Goal: Communication & Community: Share content

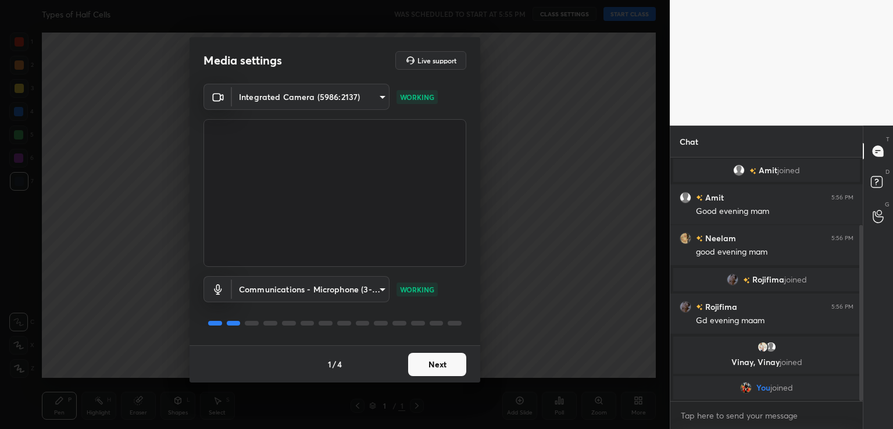
click at [428, 358] on button "Next" at bounding box center [437, 364] width 58 height 23
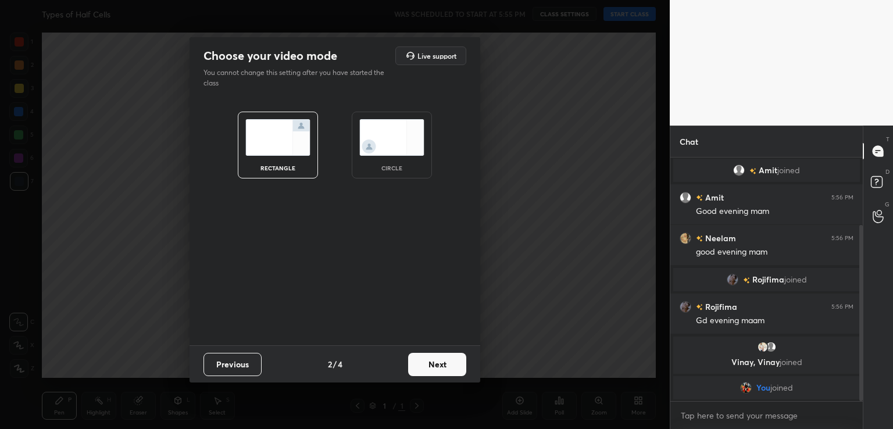
click at [451, 363] on button "Next" at bounding box center [437, 364] width 58 height 23
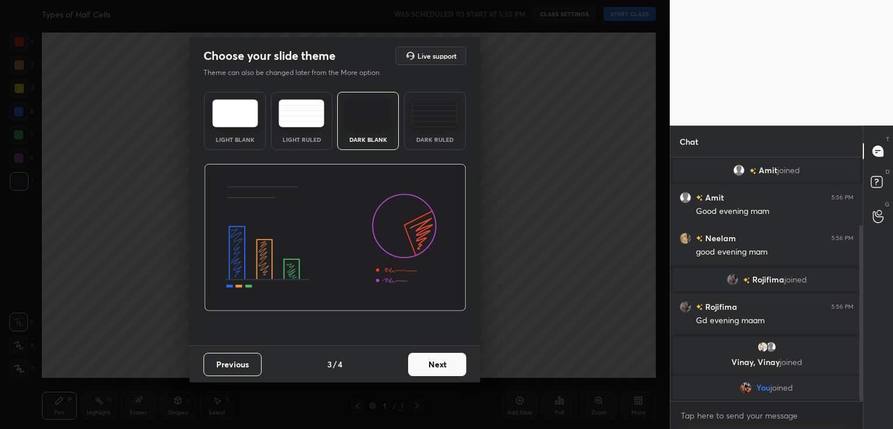
click at [458, 364] on button "Next" at bounding box center [437, 364] width 58 height 23
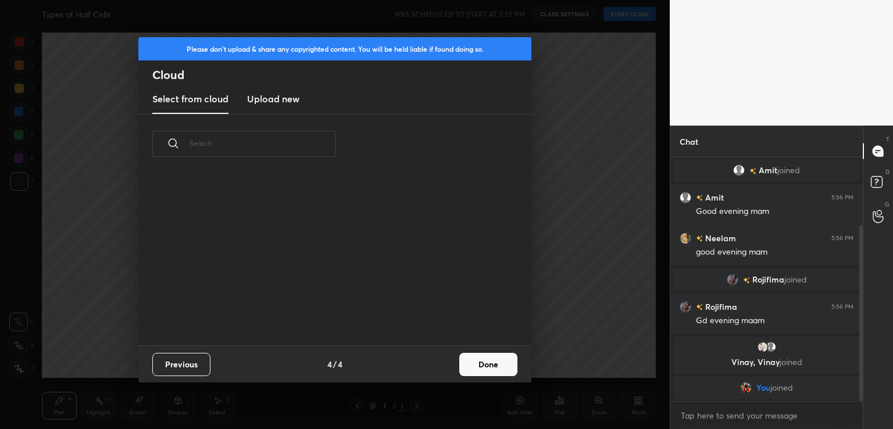
scroll to position [172, 373]
click at [472, 369] on button "Done" at bounding box center [488, 364] width 58 height 23
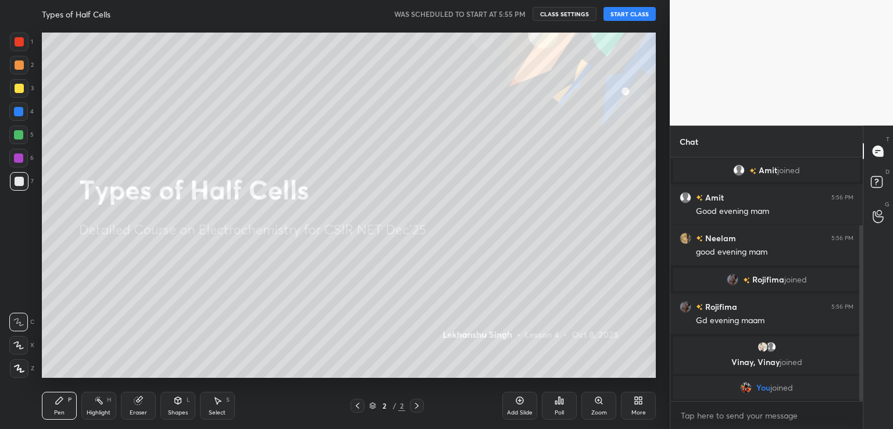
click at [639, 10] on button "START CLASS" at bounding box center [630, 14] width 52 height 14
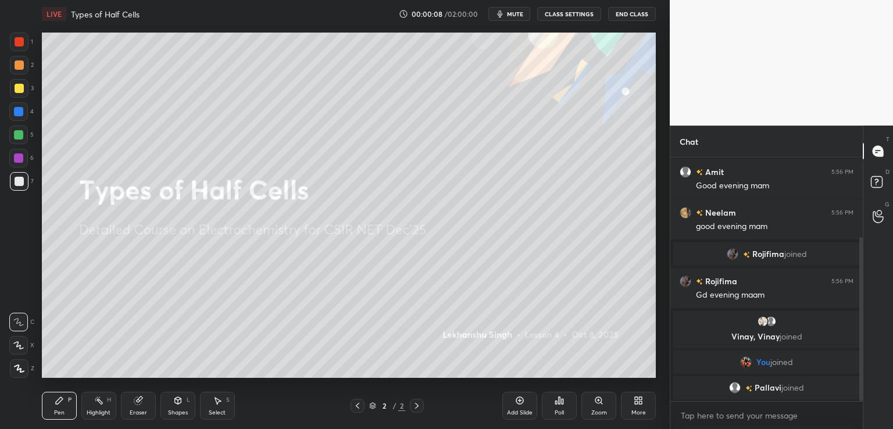
click at [519, 17] on button "mute" at bounding box center [509, 14] width 42 height 14
click at [722, 396] on div "[PERSON_NAME] joined" at bounding box center [766, 387] width 187 height 23
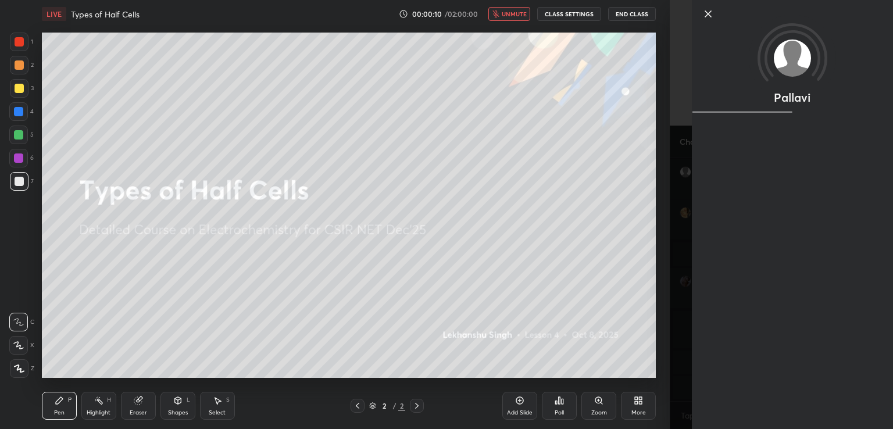
click at [723, 410] on div "Pallavi" at bounding box center [781, 214] width 223 height 429
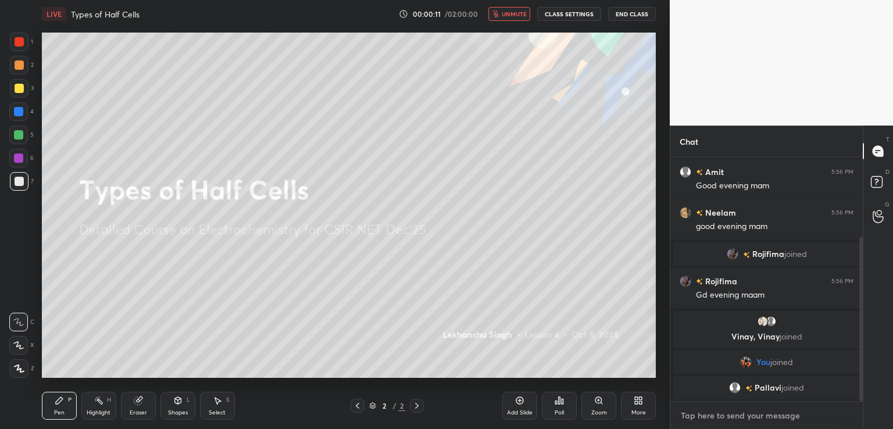
type textarea "x"
click at [715, 412] on textarea at bounding box center [767, 415] width 174 height 19
type textarea "J"
type textarea "x"
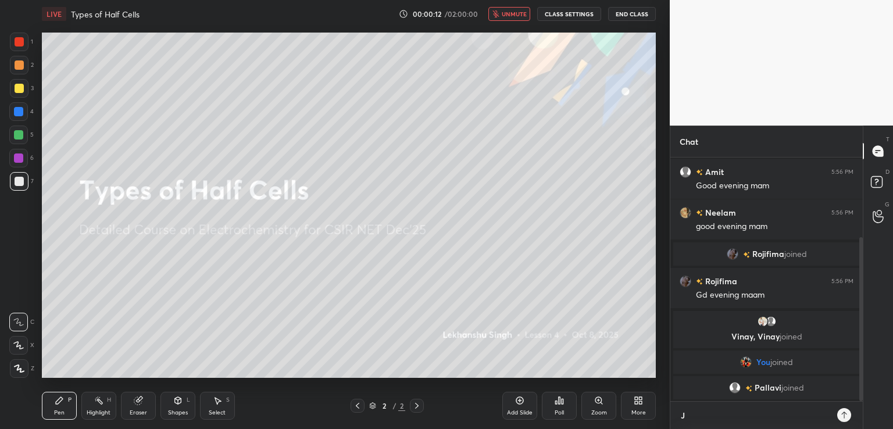
type textarea "Jo"
type textarea "x"
type textarea "Joi"
type textarea "x"
type textarea "Join"
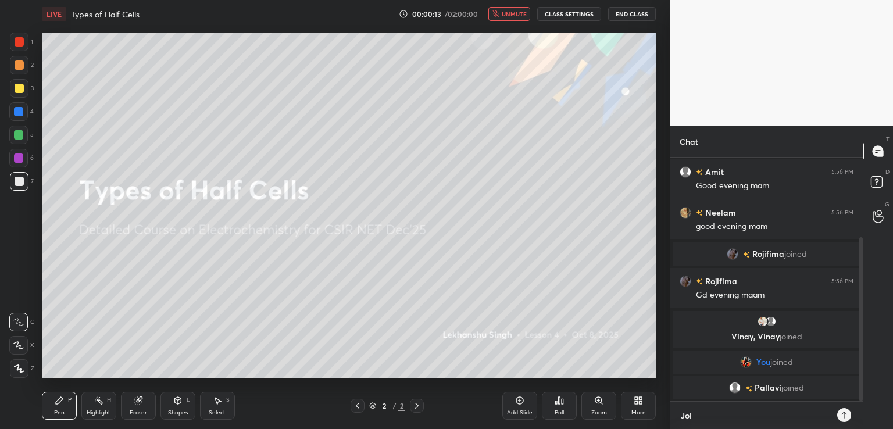
type textarea "x"
type textarea "Join"
type textarea "x"
type textarea "Join a"
type textarea "x"
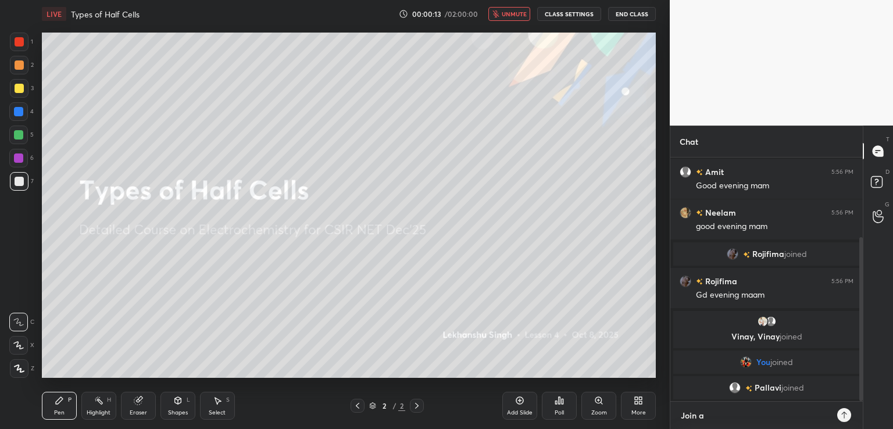
type textarea "Join al"
type textarea "x"
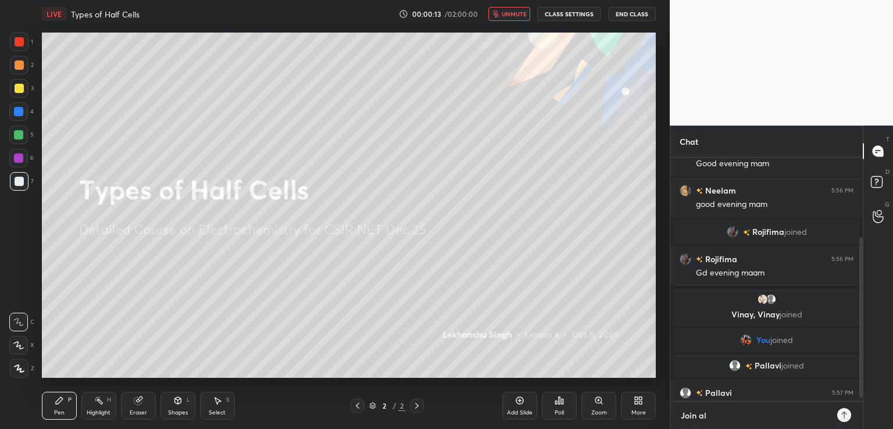
type textarea "Join all"
type textarea "x"
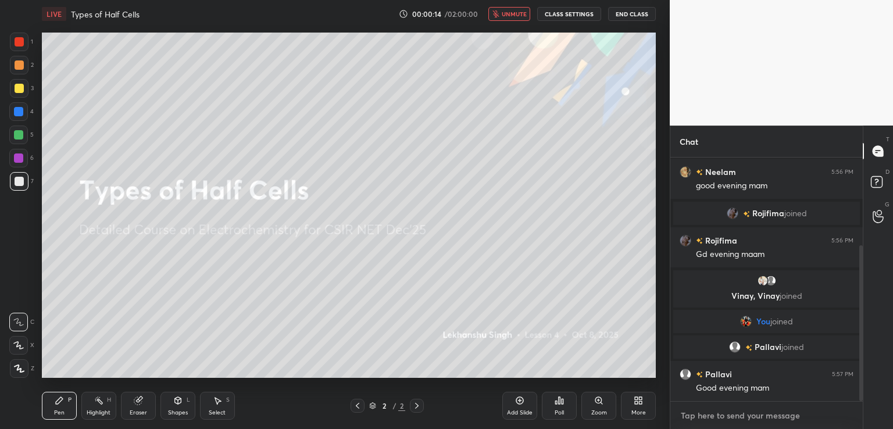
type textarea "x"
type textarea "w"
type textarea "x"
type textarea "wi"
type textarea "x"
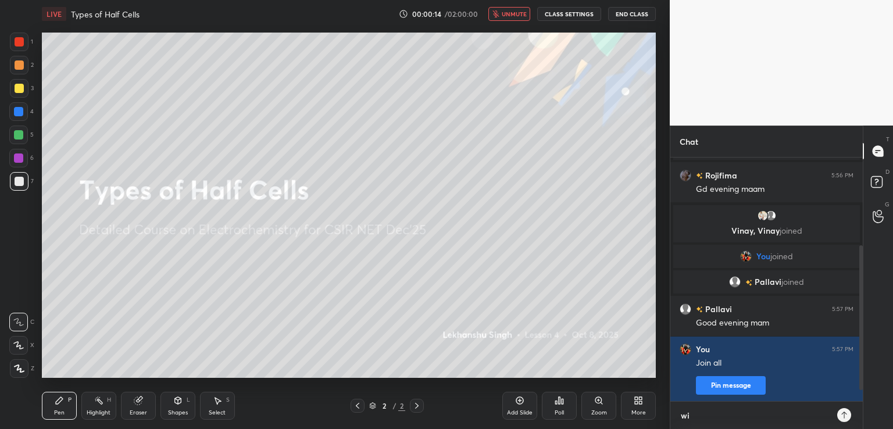
type textarea "wi;"
type textarea "x"
type textarea "wi"
type textarea "x"
type textarea "w"
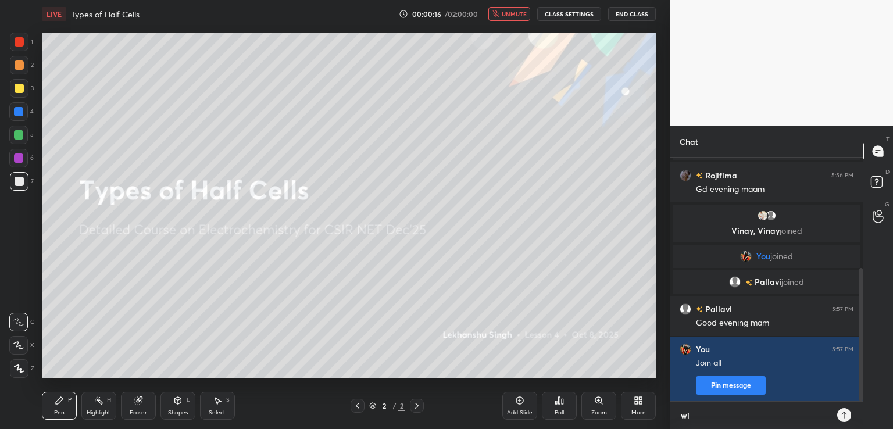
type textarea "x"
type textarea "wi"
type textarea "x"
type textarea "wil"
type textarea "x"
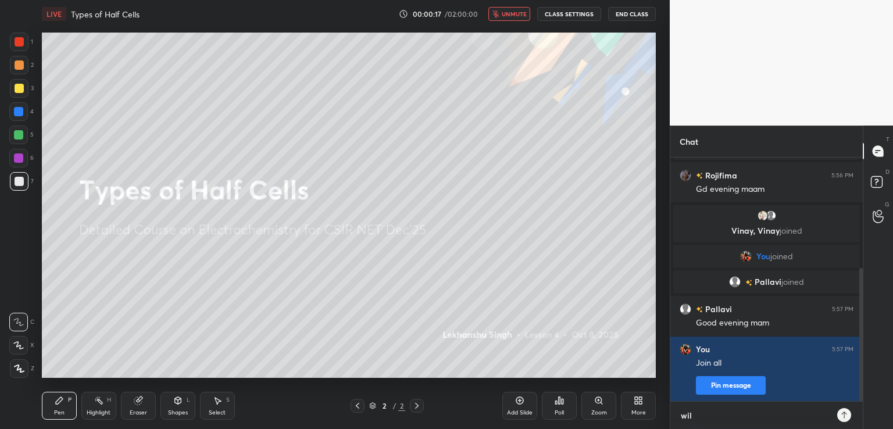
type textarea "will"
type textarea "x"
type textarea "will"
type textarea "x"
type textarea "will s"
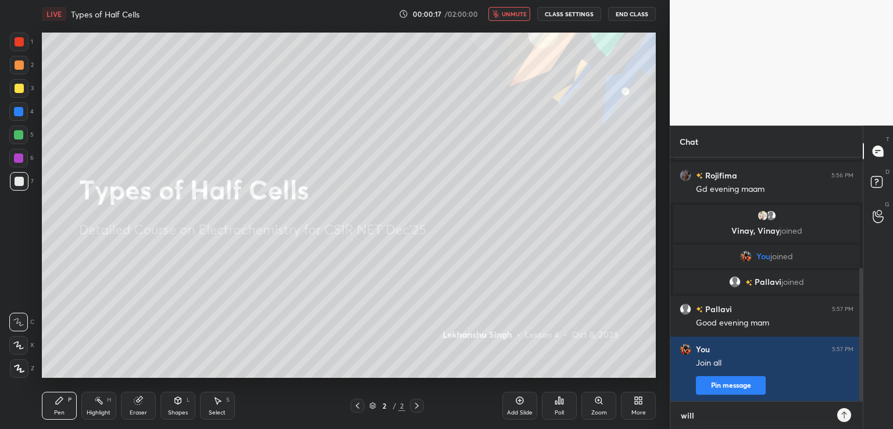
type textarea "x"
type textarea "will st"
type textarea "x"
type textarea "will sta"
type textarea "x"
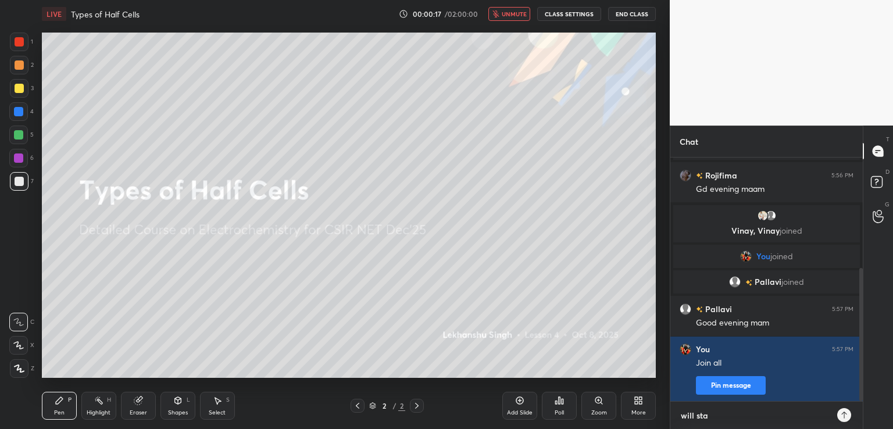
type textarea "will star"
type textarea "x"
type textarea "will start"
type textarea "x"
type textarea "will start"
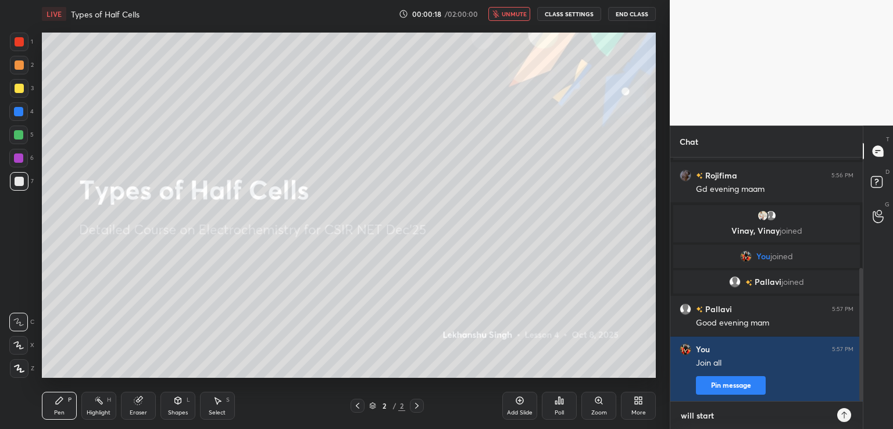
type textarea "x"
type textarea "will start i"
type textarea "x"
type textarea "will start in"
type textarea "x"
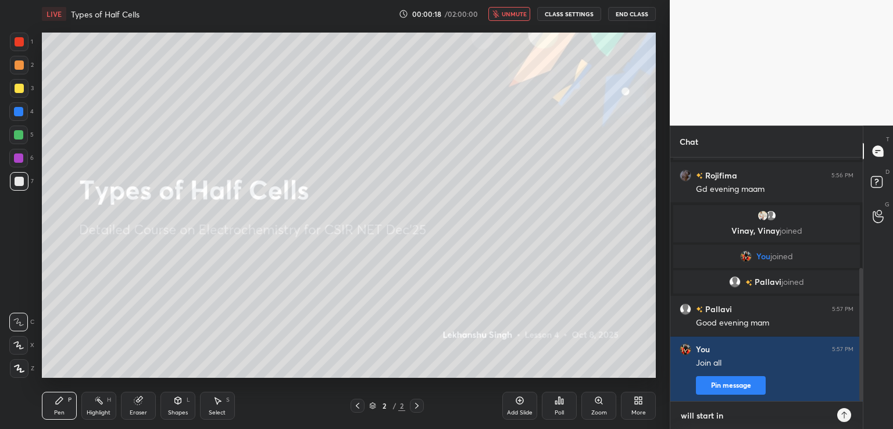
type textarea "will start in"
type textarea "x"
type textarea "will start in 5"
type textarea "x"
type textarea "will start in 5"
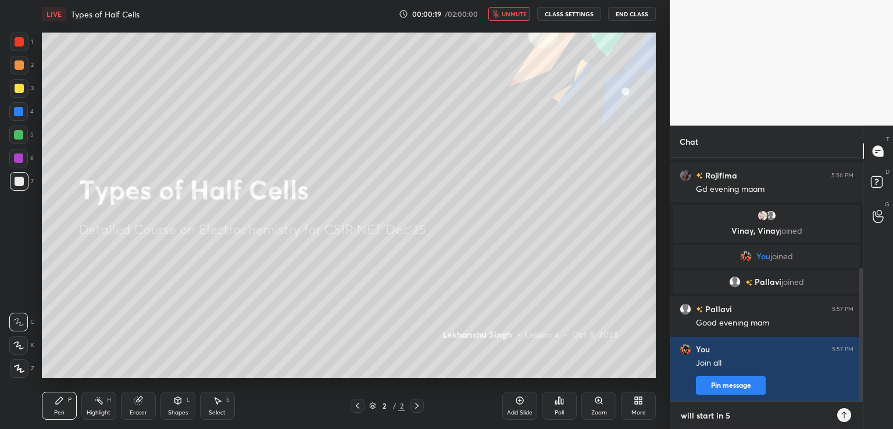
type textarea "x"
type textarea "will start in 5 k"
type textarea "x"
type textarea "will start in 5 ki"
type textarea "x"
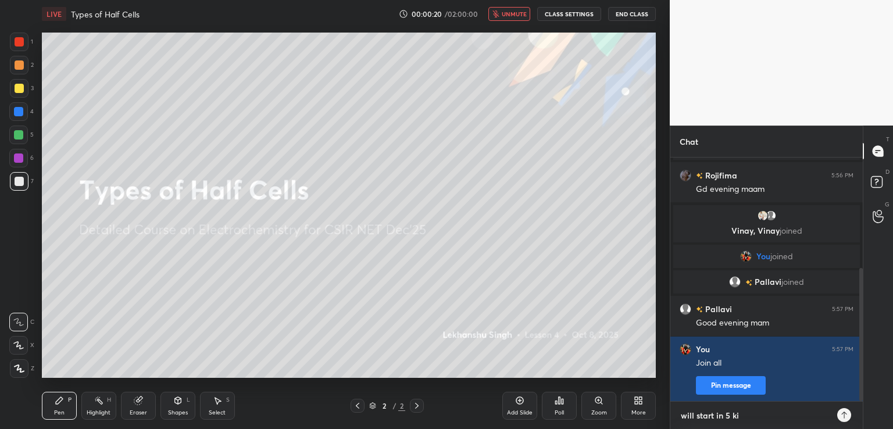
type textarea "will start in 5 k"
type textarea "x"
type textarea "will start in 5"
type textarea "x"
type textarea "will start in 5 m"
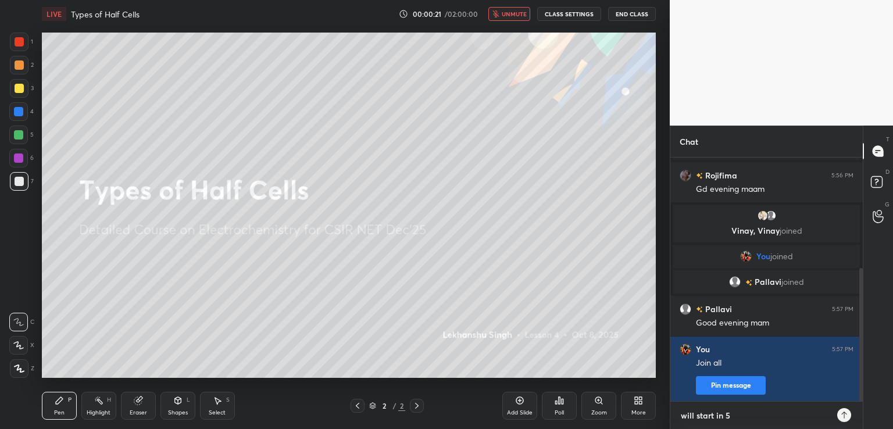
type textarea "x"
type textarea "will start in 5 mi"
type textarea "x"
type textarea "will start in 5 min"
type textarea "x"
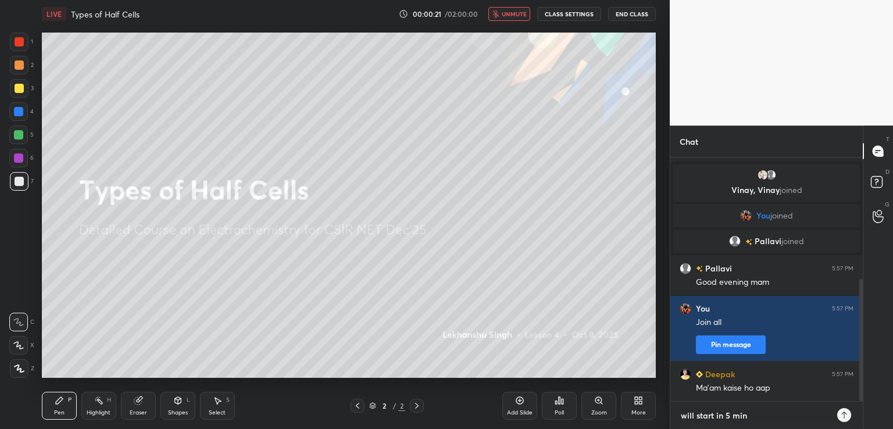
type textarea "will start in 5 mins"
type textarea "x"
type textarea "s"
type textarea "x"
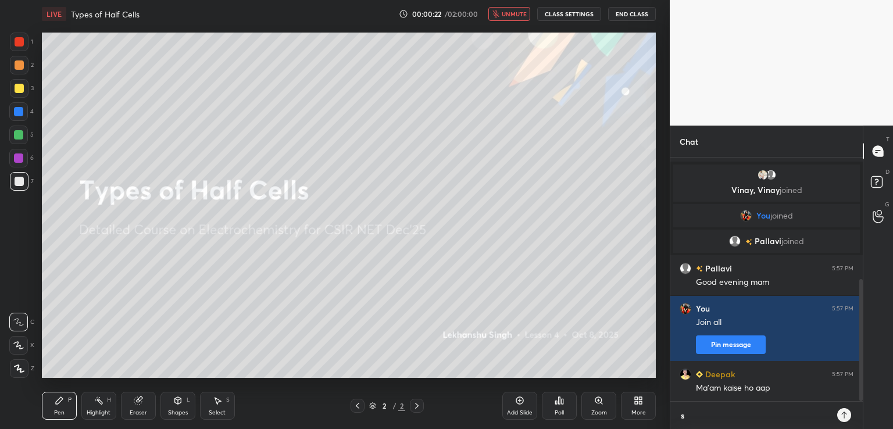
type textarea "sh"
type textarea "x"
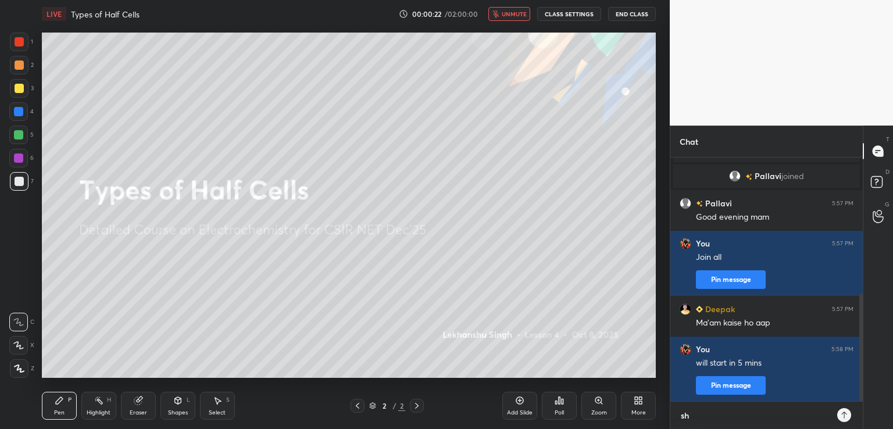
type textarea "sha"
type textarea "x"
type textarea "shar"
type textarea "x"
type textarea "share"
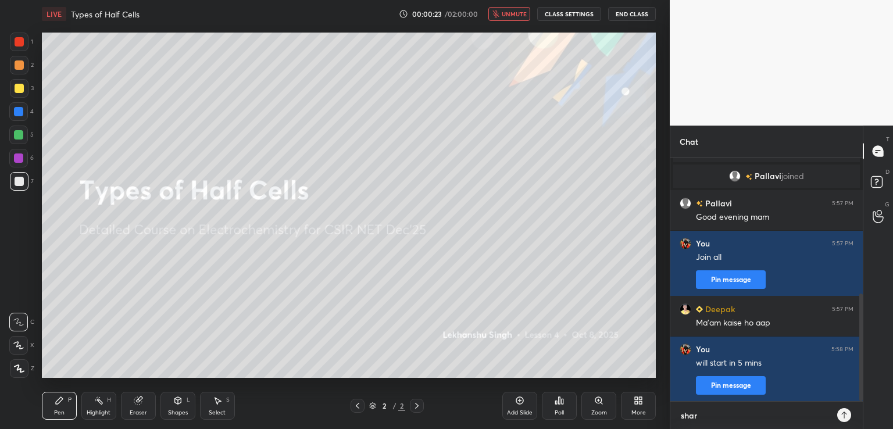
type textarea "x"
type textarea "share"
type textarea "x"
type textarea "share w"
type textarea "x"
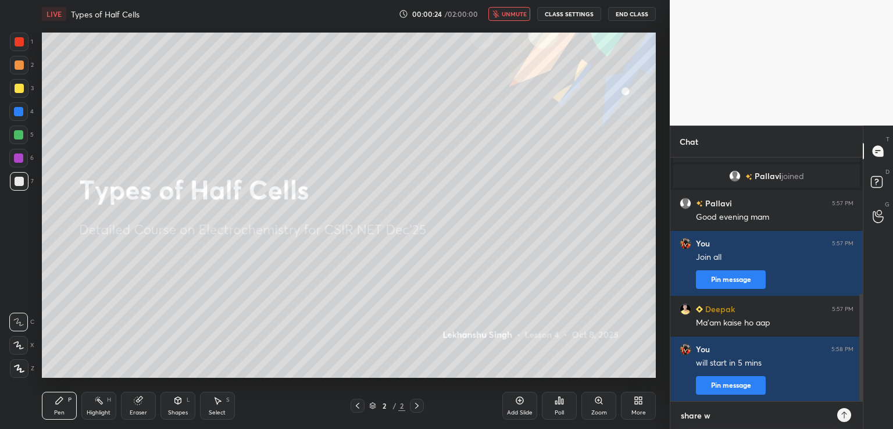
type textarea "share wi"
type textarea "x"
type textarea "share wit"
type textarea "x"
type textarea "share with"
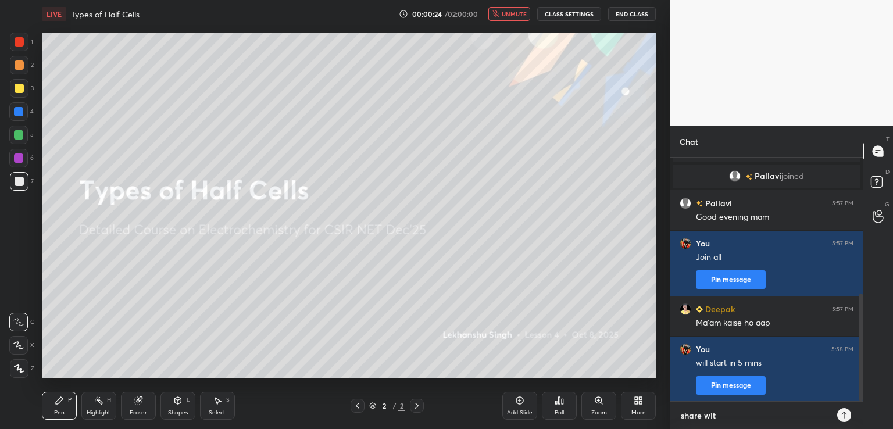
type textarea "x"
type textarea "share with"
type textarea "x"
type textarea "share with a"
type textarea "x"
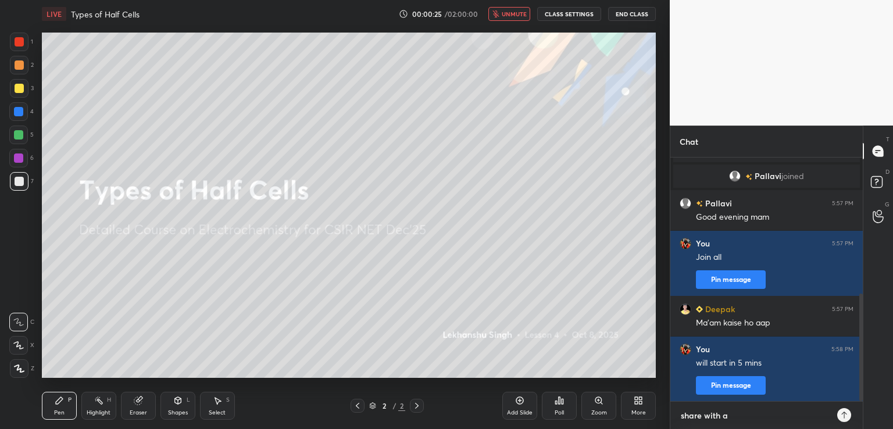
type textarea "share with al"
type textarea "x"
type textarea "share with all"
type textarea "x"
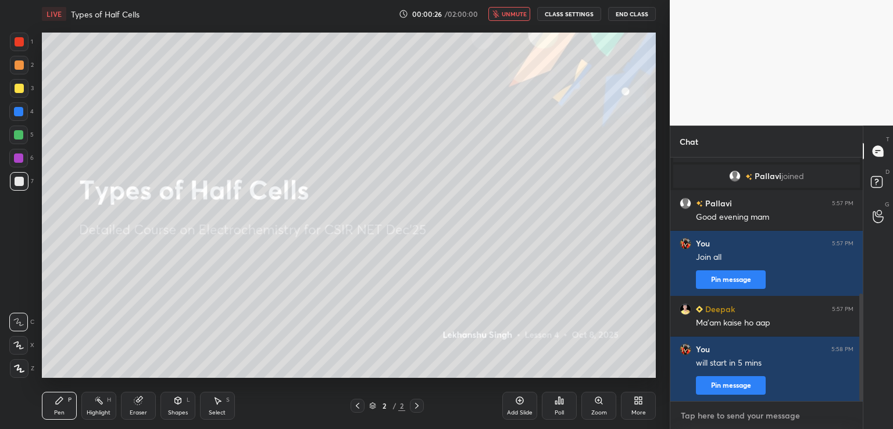
type textarea "x"
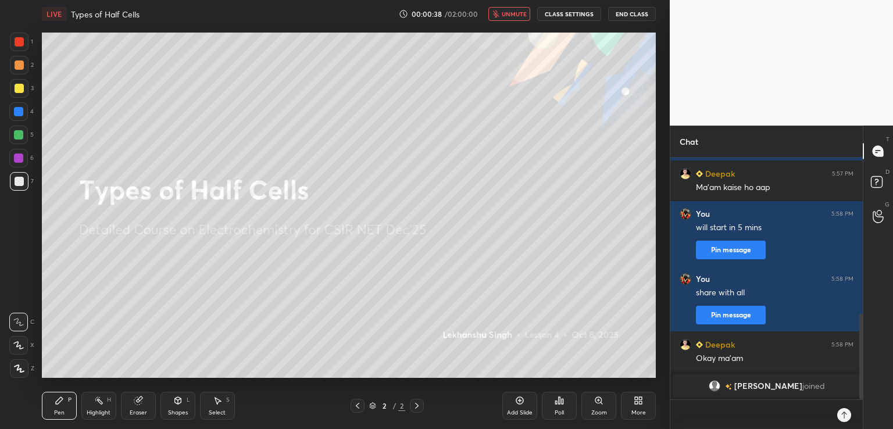
click at [632, 12] on button "End Class" at bounding box center [632, 14] width 48 height 14
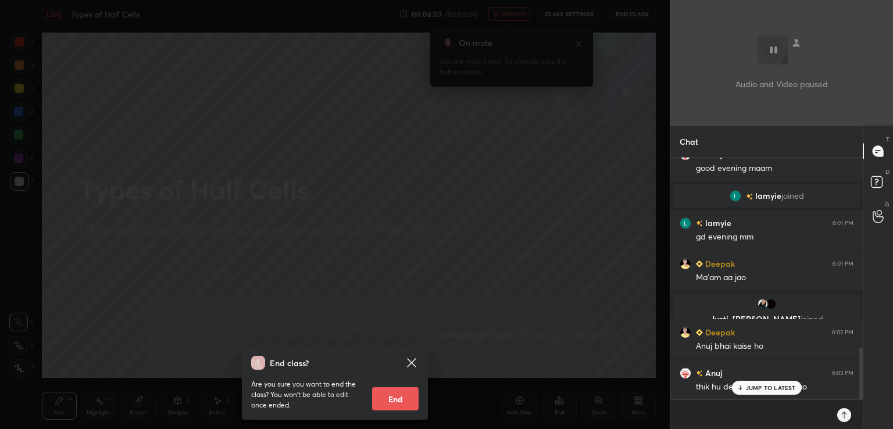
scroll to position [914, 0]
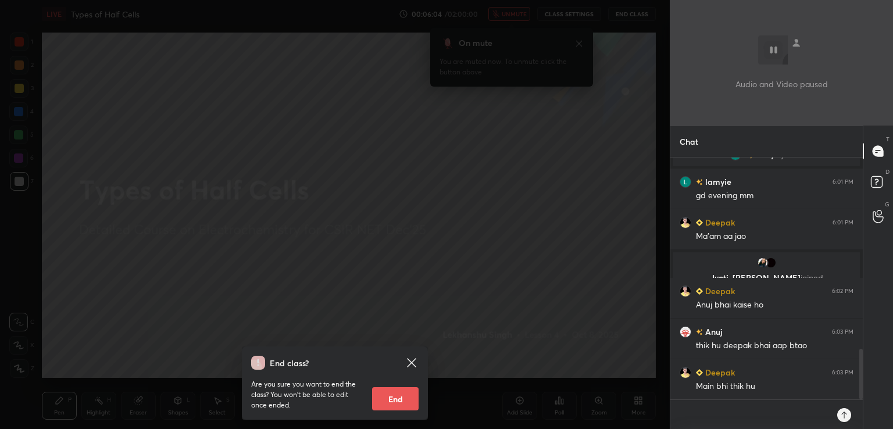
type textarea "x"
click at [753, 411] on textarea at bounding box center [755, 414] width 151 height 29
paste textarea "[URL][DOMAIN_NAME]"
type textarea "[URL][DOMAIN_NAME]"
type textarea "x"
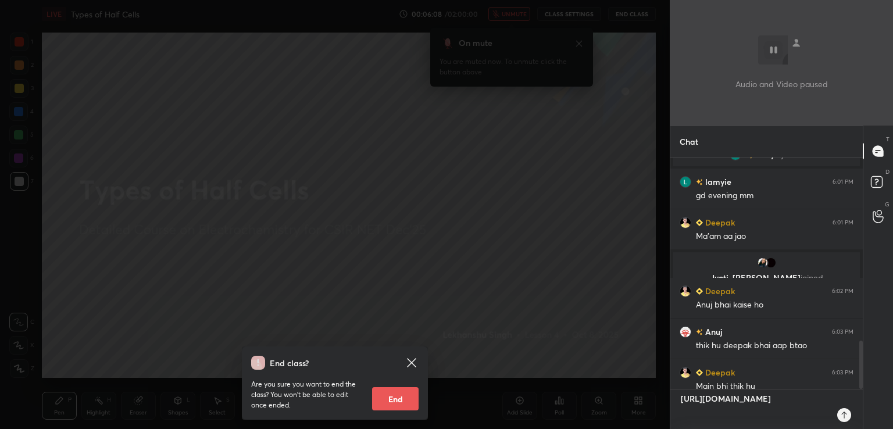
scroll to position [229, 189]
type textarea "x"
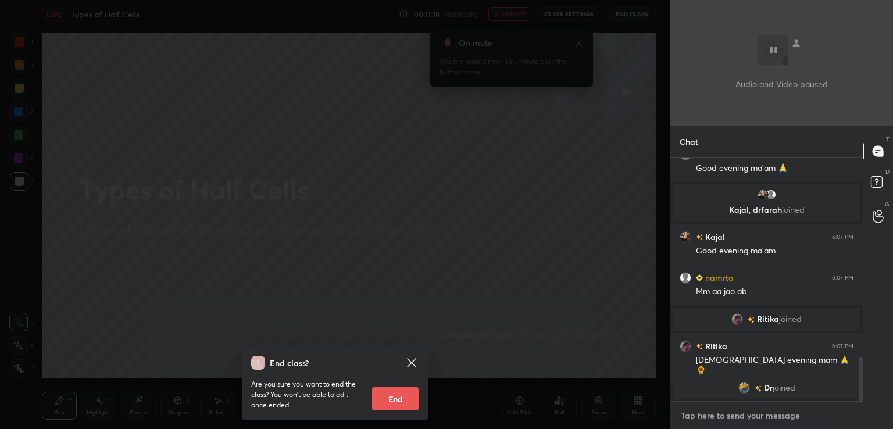
scroll to position [1127, 0]
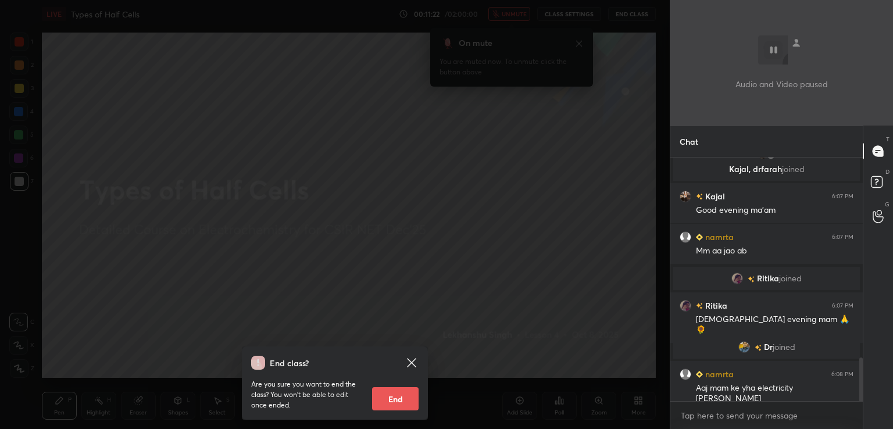
type textarea "x"
click at [413, 365] on icon at bounding box center [411, 362] width 9 height 9
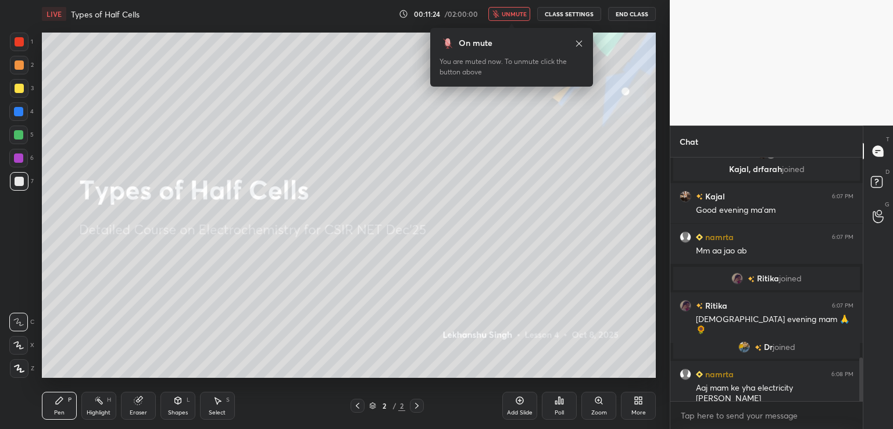
click at [507, 10] on span "unmute" at bounding box center [514, 14] width 25 height 8
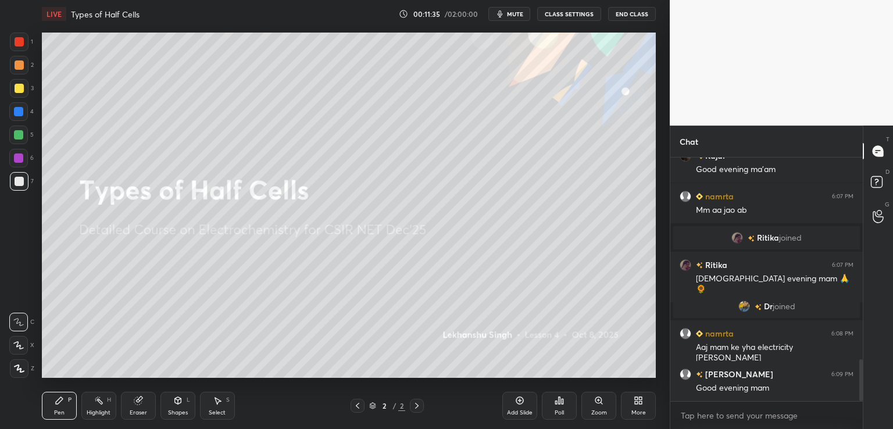
scroll to position [1208, 0]
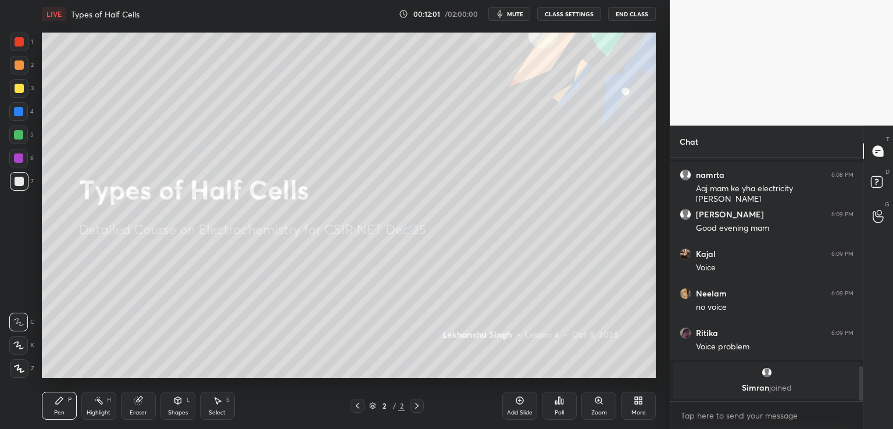
scroll to position [1353, 0]
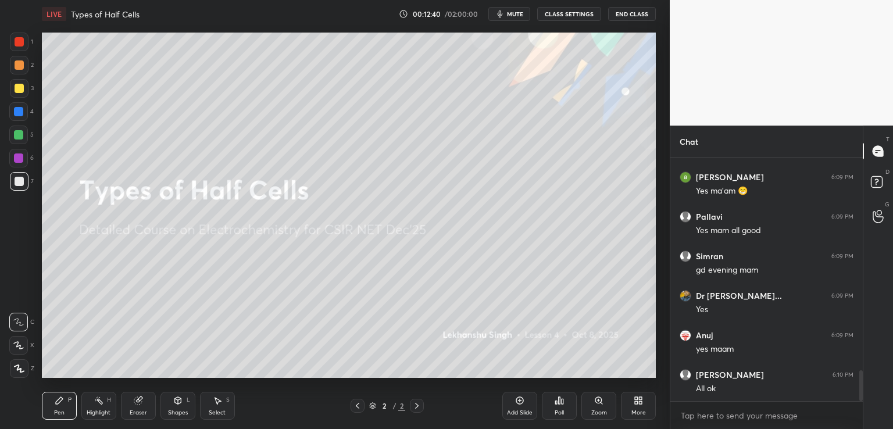
scroll to position [1695, 0]
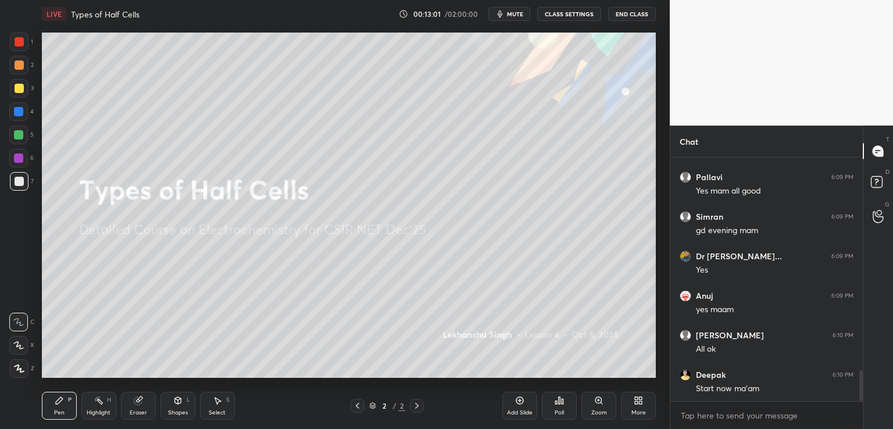
click at [507, 22] on div "LIVE Types of Half Cells 00:13:01 / 02:00:00 mute CLASS SETTINGS End Class" at bounding box center [349, 14] width 614 height 28
click at [512, 17] on button "mute" at bounding box center [509, 14] width 42 height 14
click at [644, 8] on button "End Class" at bounding box center [632, 14] width 48 height 14
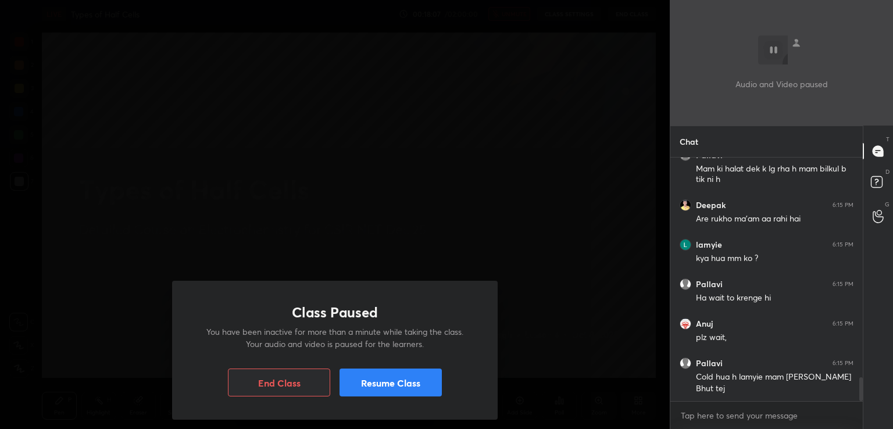
scroll to position [2226, 0]
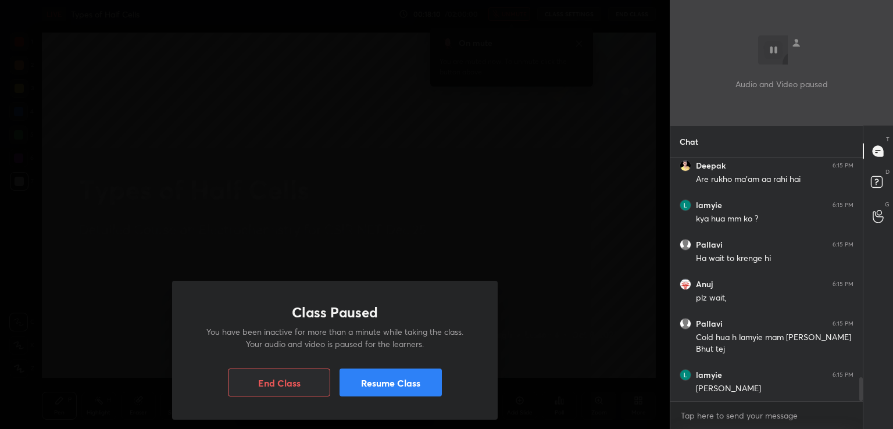
drag, startPoint x: 413, startPoint y: 377, endPoint x: 421, endPoint y: 369, distance: 11.1
click at [419, 376] on button "Resume Class" at bounding box center [391, 383] width 102 height 28
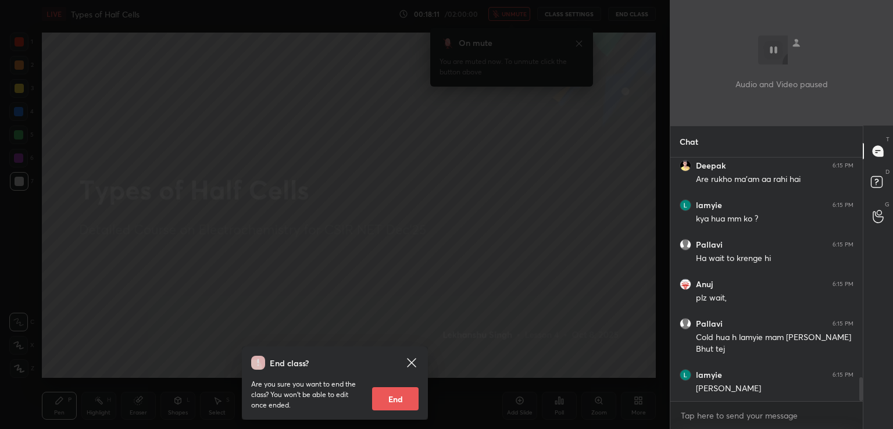
click at [412, 366] on icon at bounding box center [412, 363] width 14 height 14
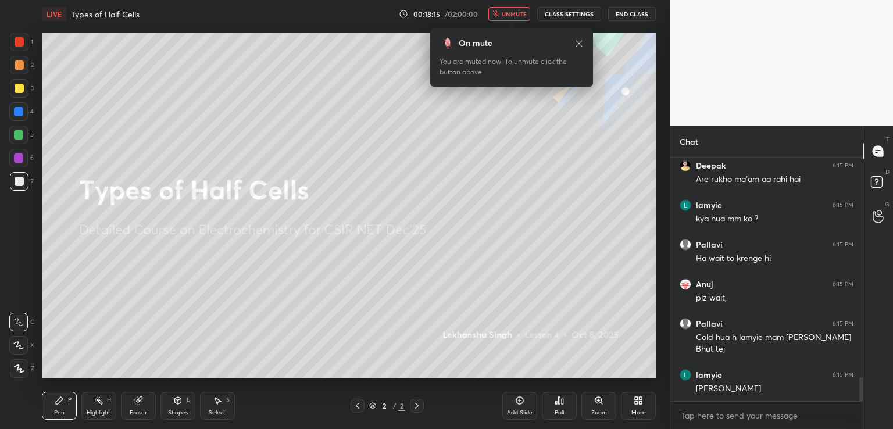
click at [509, 10] on span "unmute" at bounding box center [514, 14] width 25 height 8
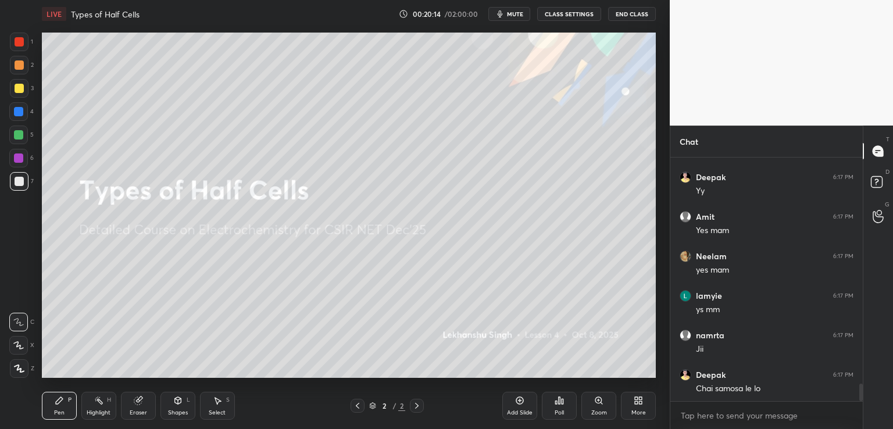
scroll to position [3171, 0]
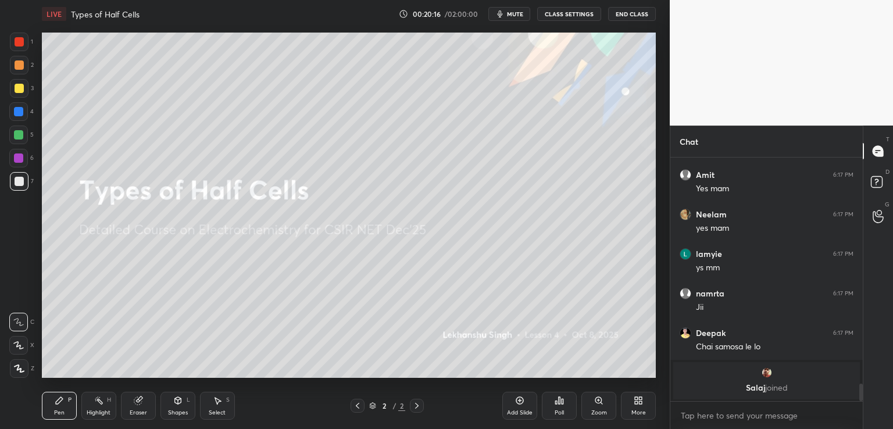
click at [518, 8] on button "mute" at bounding box center [509, 14] width 42 height 14
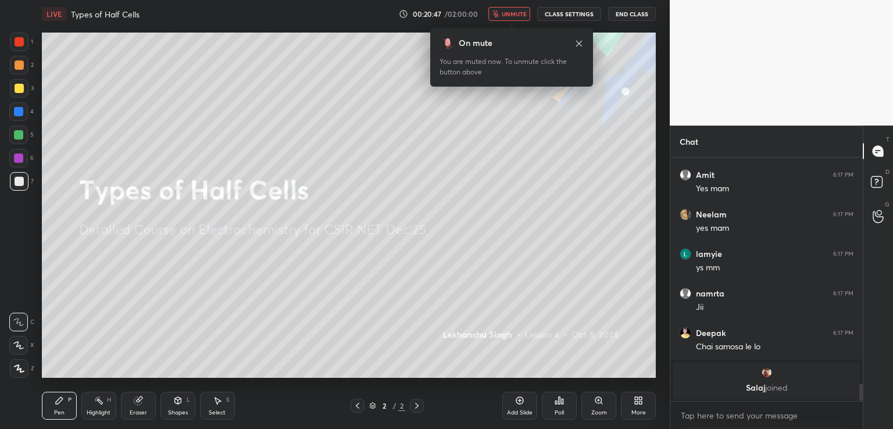
click at [516, 16] on span "unmute" at bounding box center [514, 14] width 25 height 8
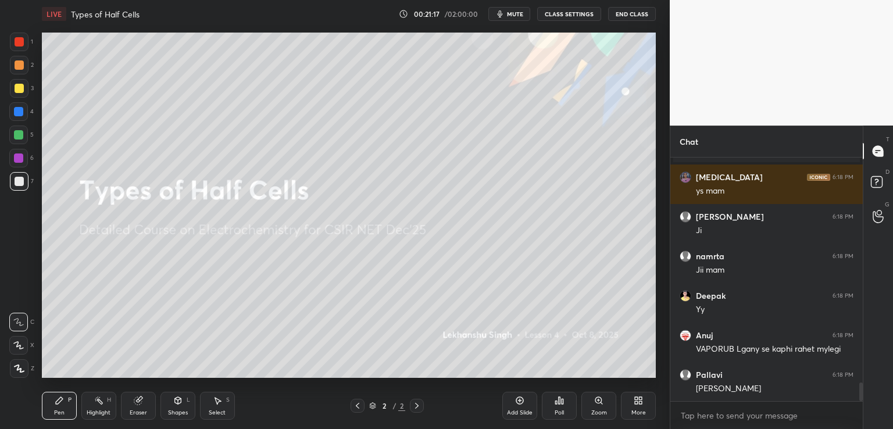
scroll to position [3000, 0]
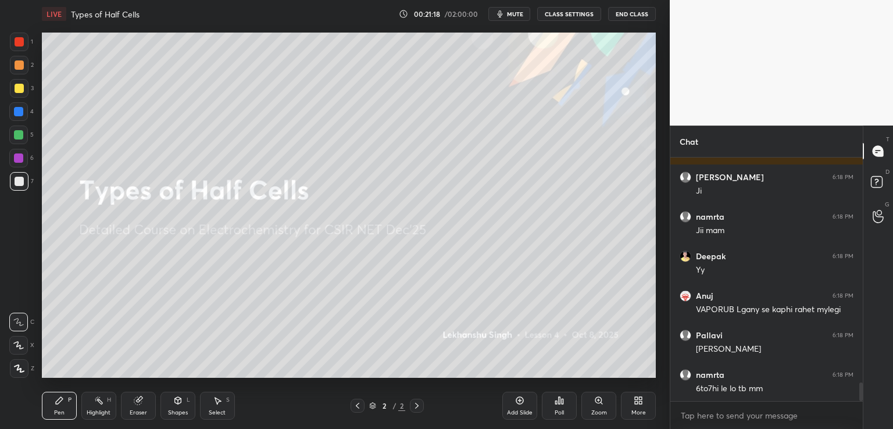
click at [640, 398] on icon at bounding box center [640, 398] width 3 height 3
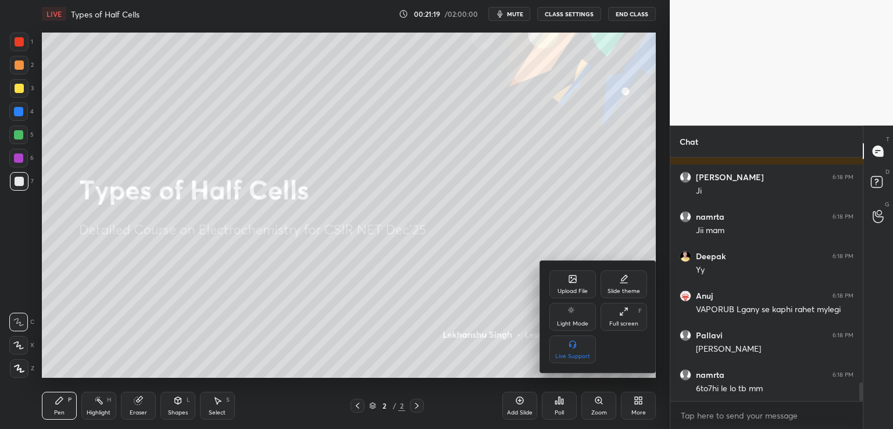
click at [577, 285] on div "Upload File" at bounding box center [573, 284] width 47 height 28
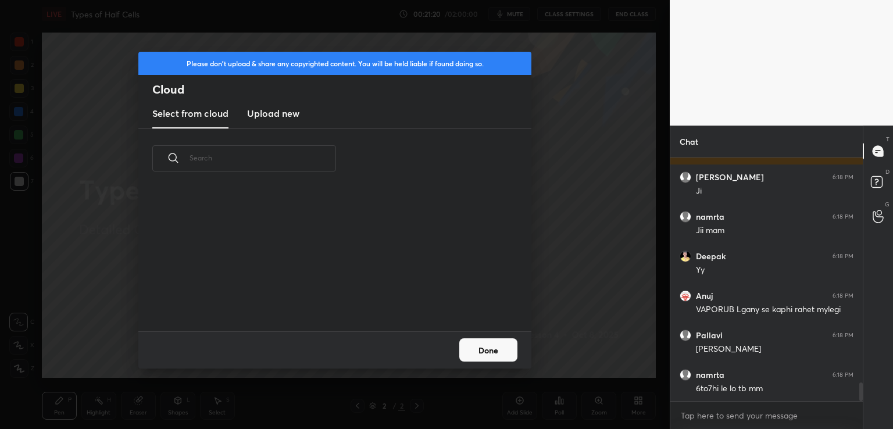
scroll to position [143, 373]
click at [277, 112] on h3 "Upload new" at bounding box center [273, 113] width 52 height 14
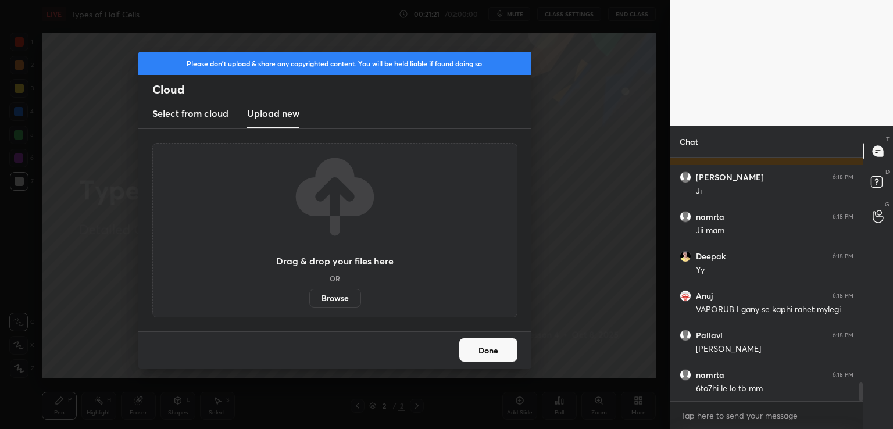
click at [328, 292] on label "Browse" at bounding box center [335, 298] width 52 height 19
click at [309, 292] on input "Browse" at bounding box center [309, 298] width 0 height 19
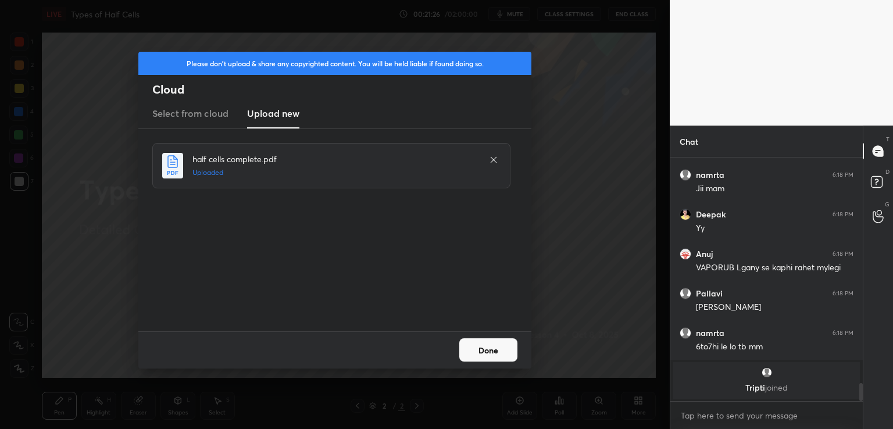
click at [481, 351] on button "Done" at bounding box center [488, 349] width 58 height 23
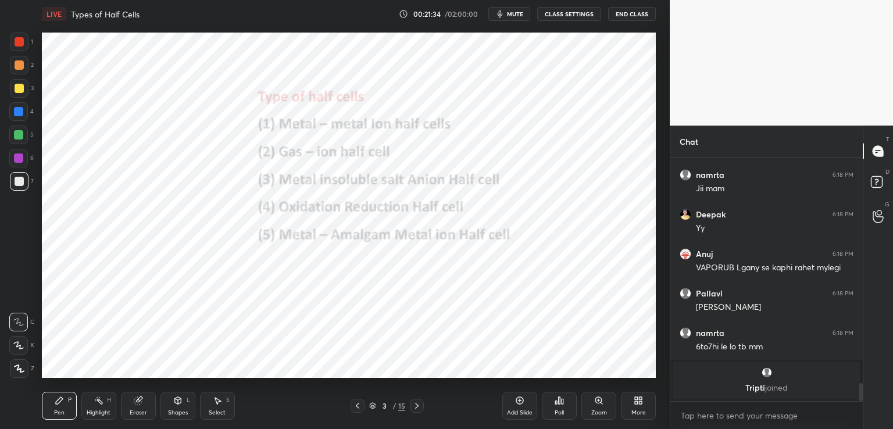
click at [20, 42] on div at bounding box center [19, 41] width 9 height 9
click at [21, 369] on icon at bounding box center [19, 368] width 9 height 7
click at [515, 404] on icon at bounding box center [519, 400] width 9 height 9
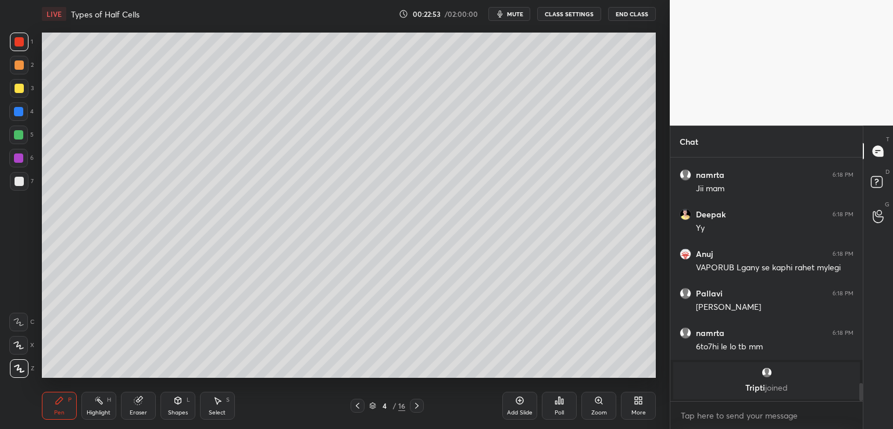
click at [18, 89] on div at bounding box center [19, 88] width 9 height 9
click at [416, 404] on icon at bounding box center [416, 406] width 3 height 6
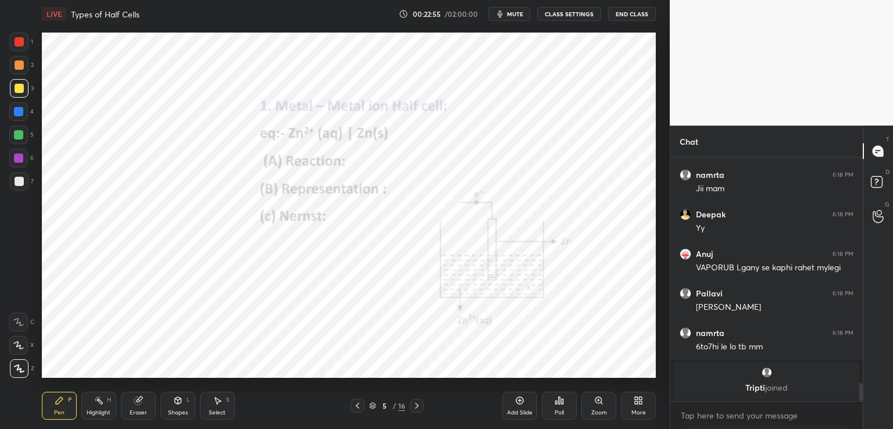
click at [18, 40] on div at bounding box center [19, 41] width 9 height 9
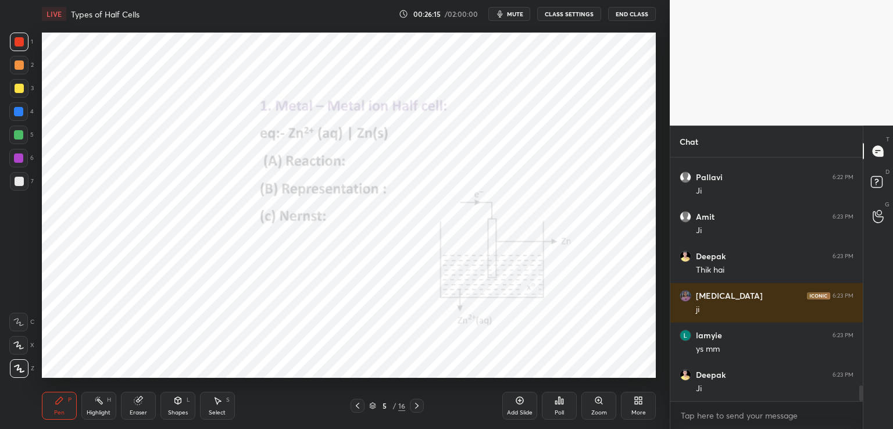
scroll to position [3575, 0]
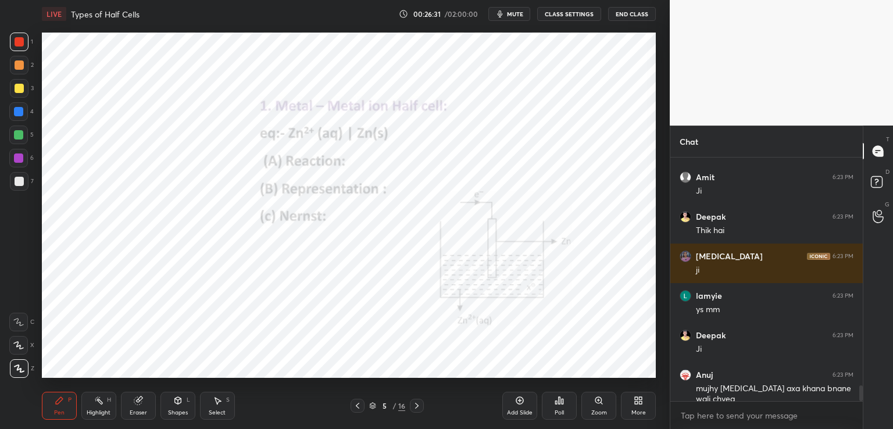
click at [263, 380] on div "Setting up your live class Poll for secs No correct answer Start poll" at bounding box center [348, 205] width 623 height 355
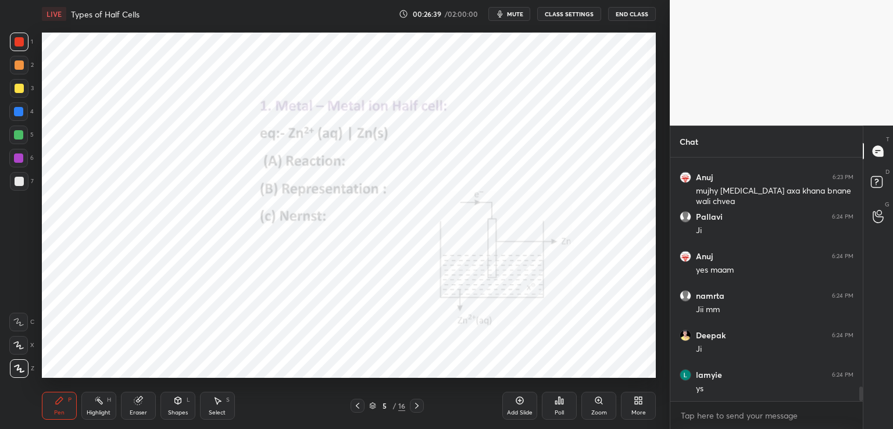
scroll to position [3813, 0]
click at [137, 405] on icon at bounding box center [138, 401] width 8 height 8
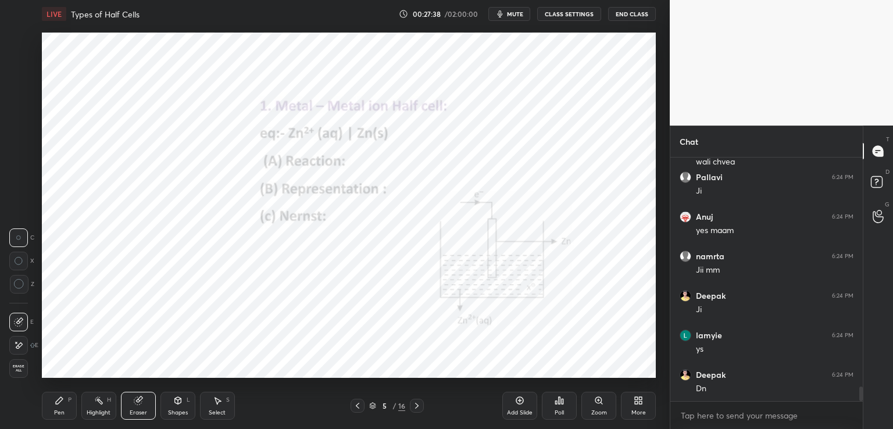
click at [69, 405] on div "Pen P" at bounding box center [59, 406] width 35 height 28
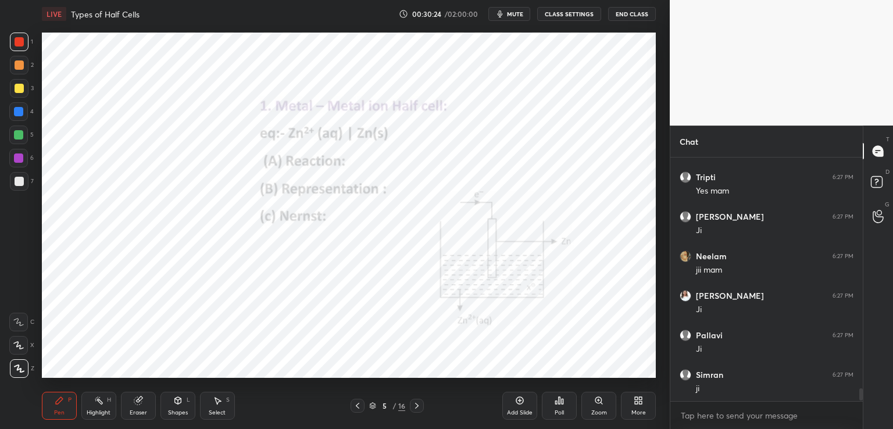
scroll to position [4683, 0]
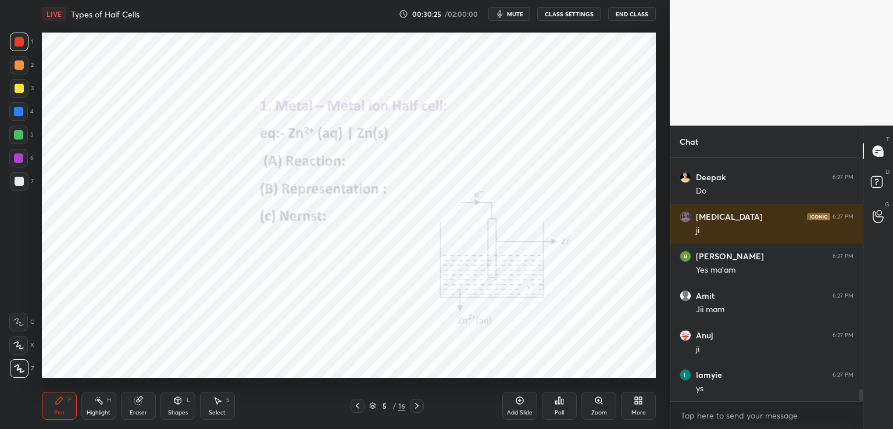
click at [634, 405] on div "More" at bounding box center [638, 406] width 35 height 28
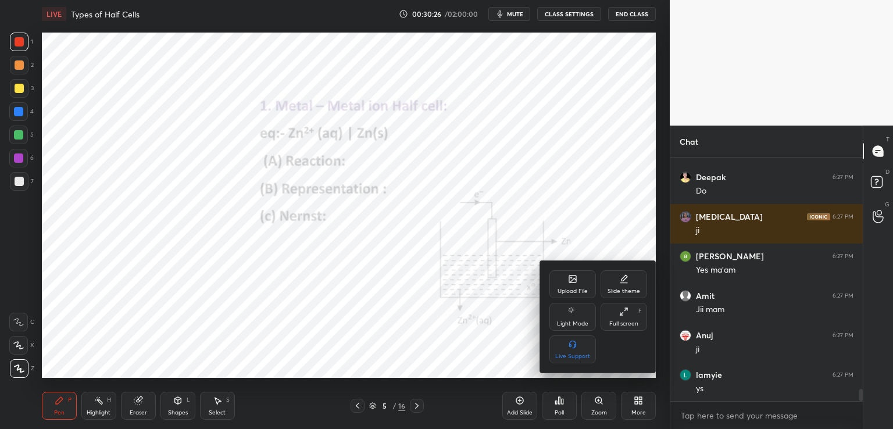
click at [581, 280] on div "Upload File" at bounding box center [573, 284] width 47 height 28
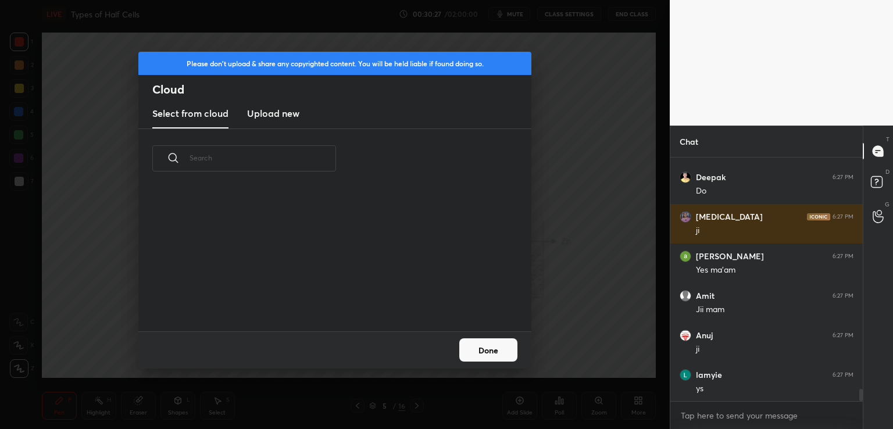
scroll to position [143, 373]
click at [262, 108] on h3 "Upload new" at bounding box center [273, 113] width 52 height 14
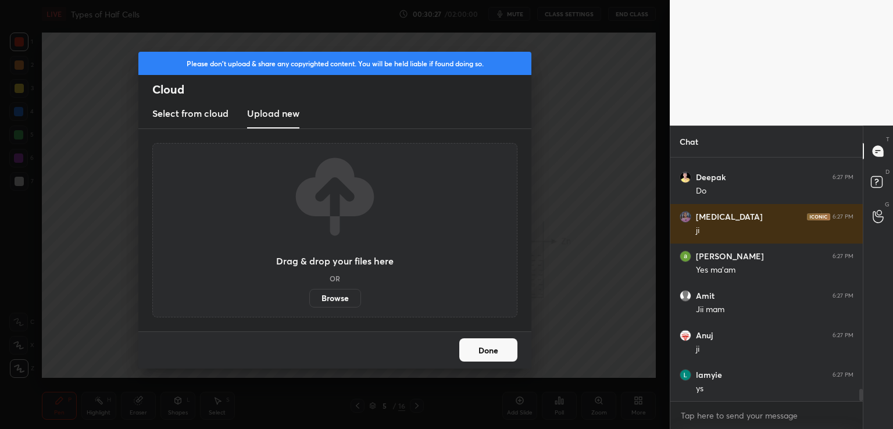
click at [327, 295] on label "Browse" at bounding box center [335, 298] width 52 height 19
click at [309, 295] on input "Browse" at bounding box center [309, 298] width 0 height 19
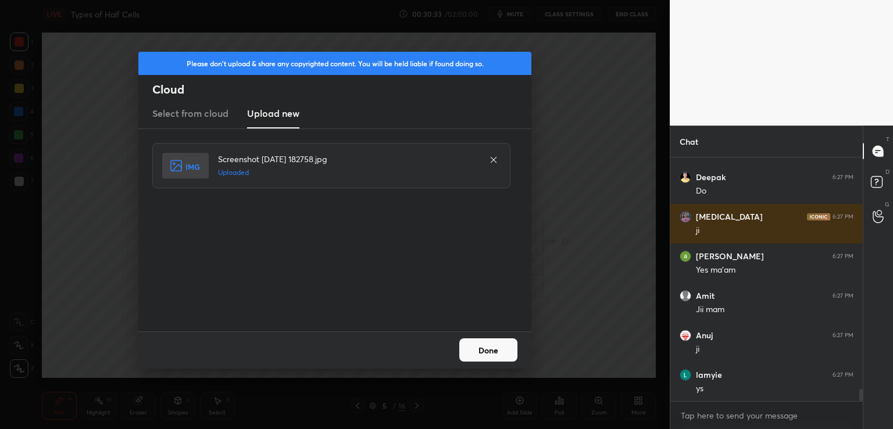
click at [492, 344] on button "Done" at bounding box center [488, 349] width 58 height 23
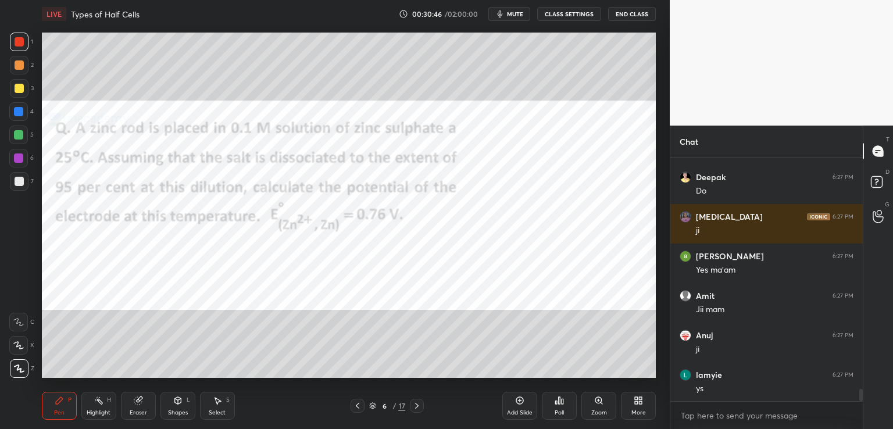
click at [16, 367] on icon at bounding box center [19, 369] width 10 height 8
click at [20, 44] on div at bounding box center [19, 41] width 9 height 9
click at [140, 408] on div "Eraser" at bounding box center [138, 406] width 35 height 28
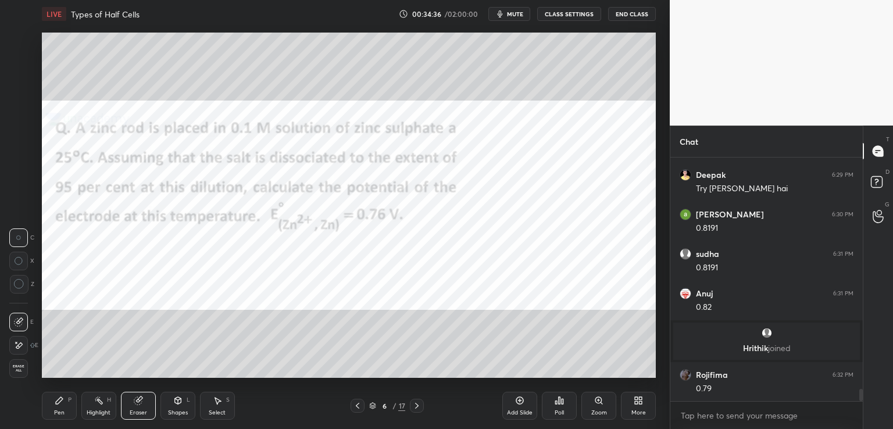
scroll to position [4591, 0]
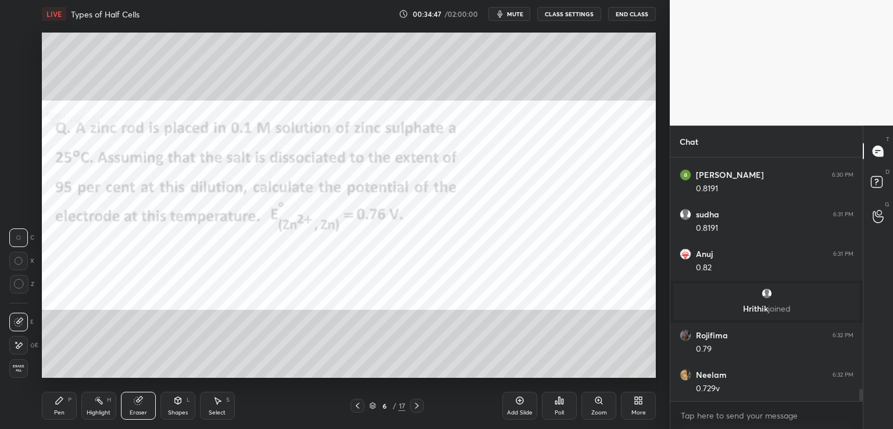
click at [64, 401] on div "Pen P" at bounding box center [59, 406] width 35 height 28
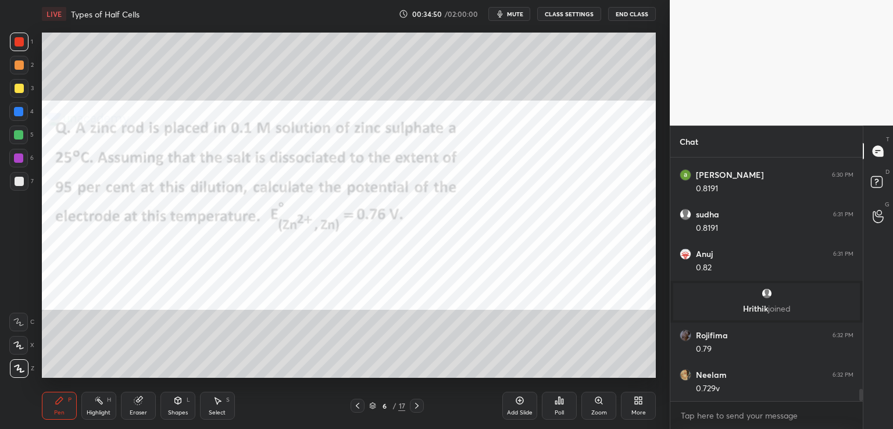
click at [17, 44] on div at bounding box center [19, 41] width 9 height 9
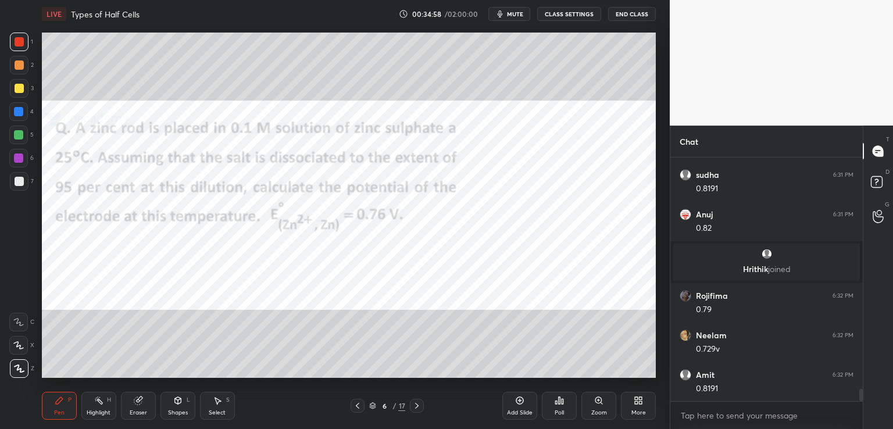
scroll to position [4670, 0]
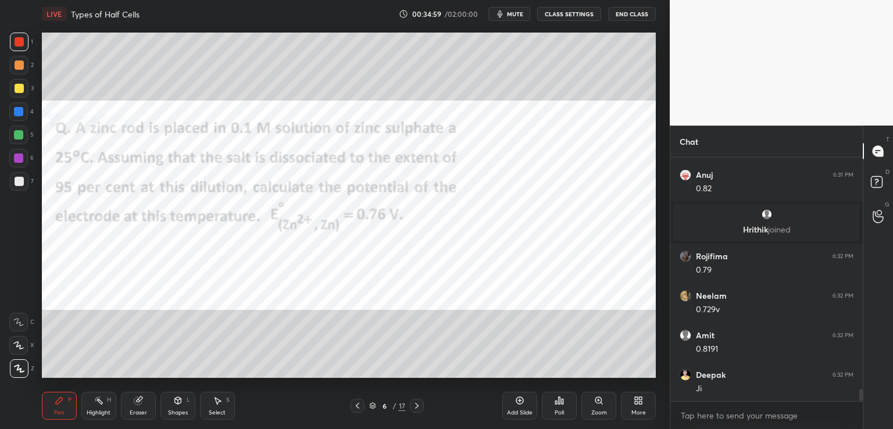
click at [142, 405] on icon at bounding box center [138, 400] width 9 height 9
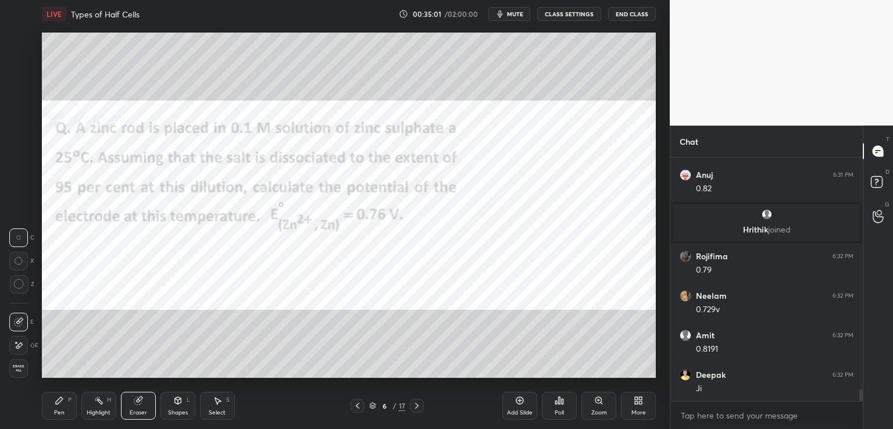
click at [21, 343] on icon at bounding box center [19, 346] width 6 height 6
click at [174, 403] on icon at bounding box center [177, 400] width 9 height 9
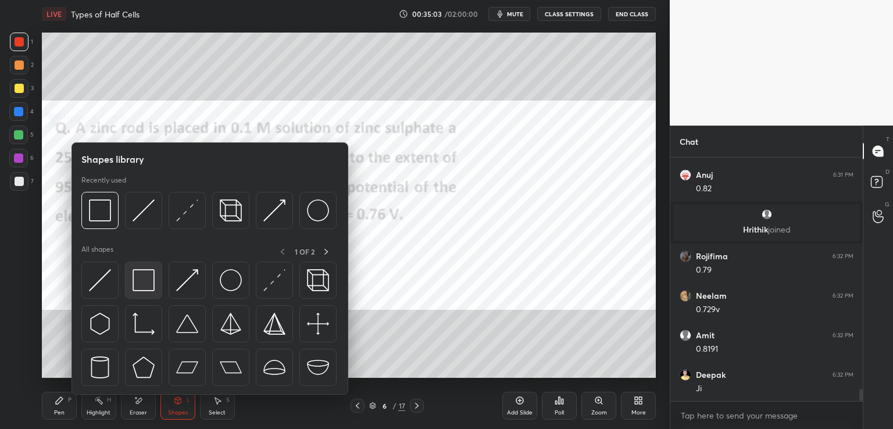
click at [148, 273] on img at bounding box center [144, 280] width 22 height 22
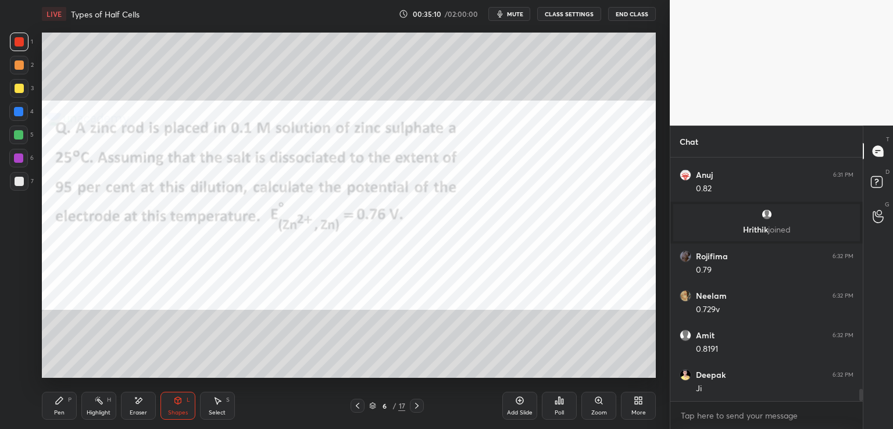
click at [60, 404] on icon at bounding box center [59, 400] width 9 height 9
click at [135, 406] on div "Eraser" at bounding box center [138, 406] width 35 height 28
click at [18, 321] on icon at bounding box center [19, 321] width 6 height 6
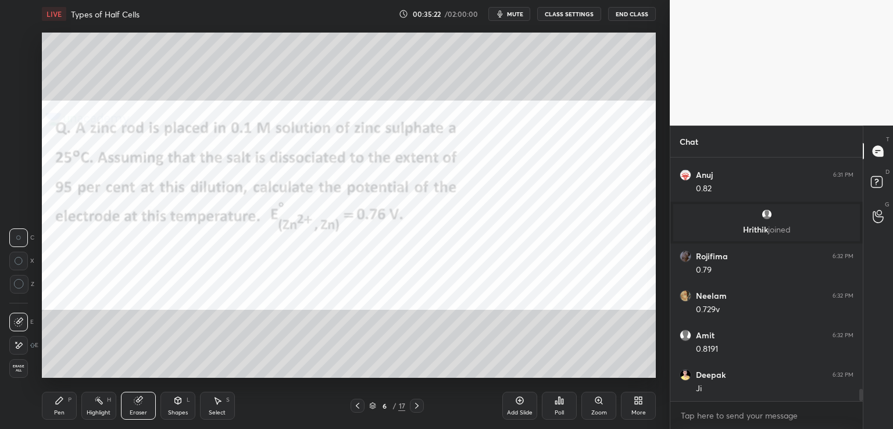
click at [60, 405] on icon at bounding box center [59, 400] width 9 height 9
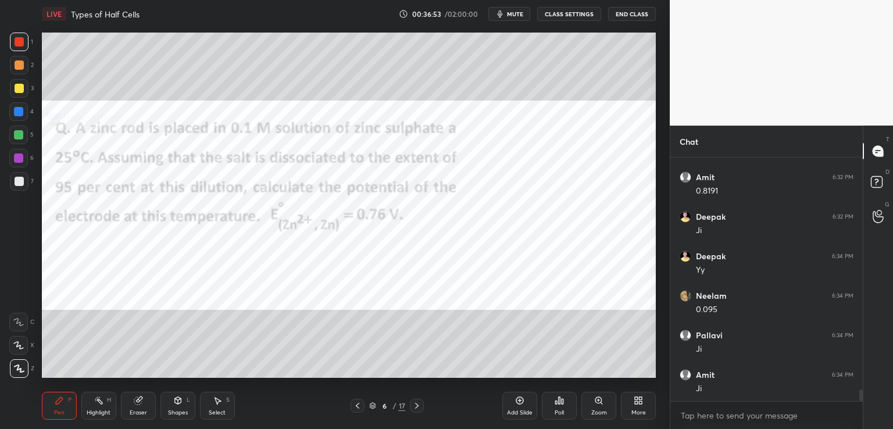
scroll to position [4867, 0]
click at [20, 108] on div at bounding box center [18, 111] width 9 height 9
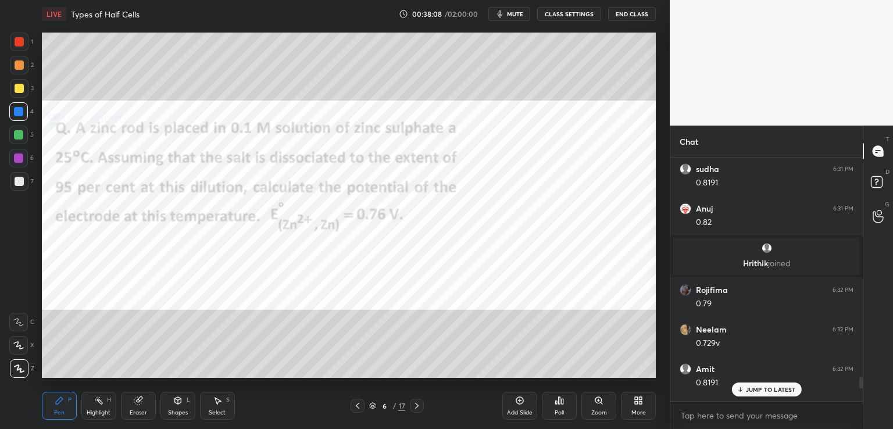
scroll to position [4629, 0]
click at [747, 382] on div "0.8191" at bounding box center [775, 389] width 158 height 14
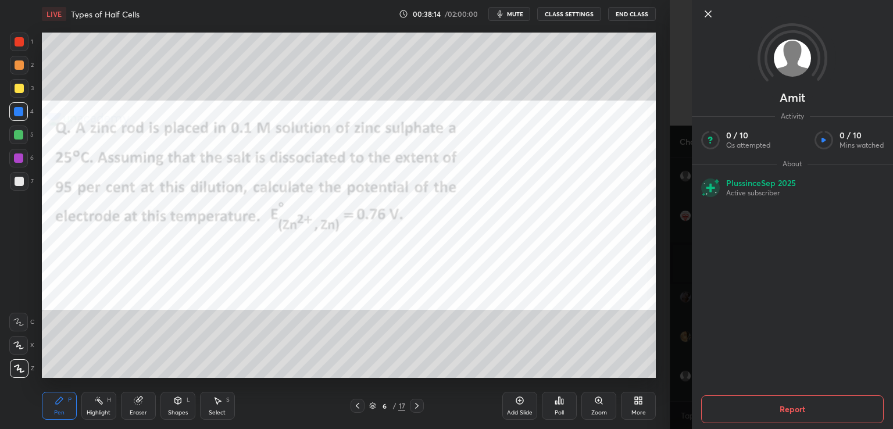
click at [707, 15] on icon at bounding box center [708, 14] width 6 height 6
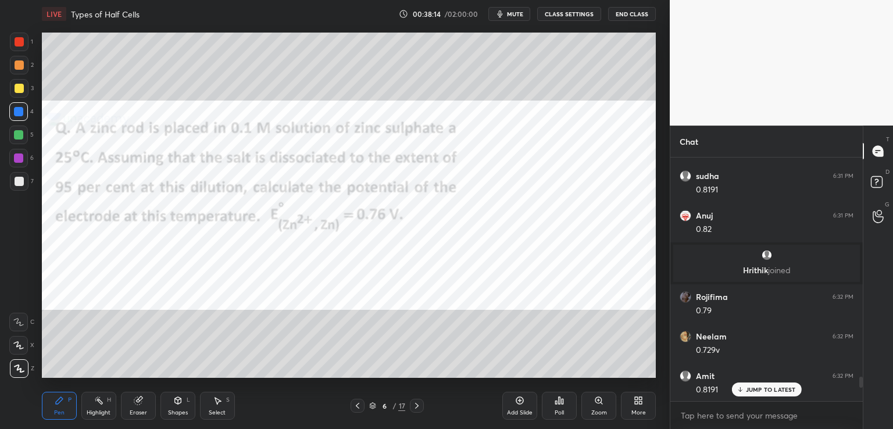
click at [748, 391] on p "JUMP TO LATEST" at bounding box center [771, 389] width 50 height 7
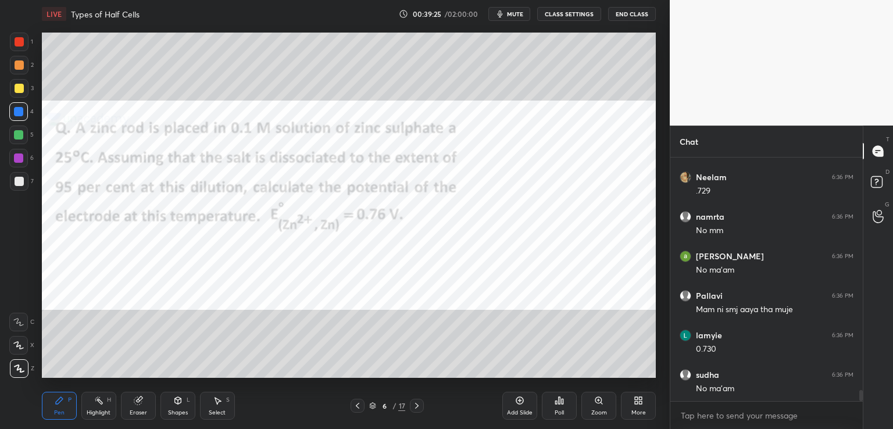
scroll to position [5184, 0]
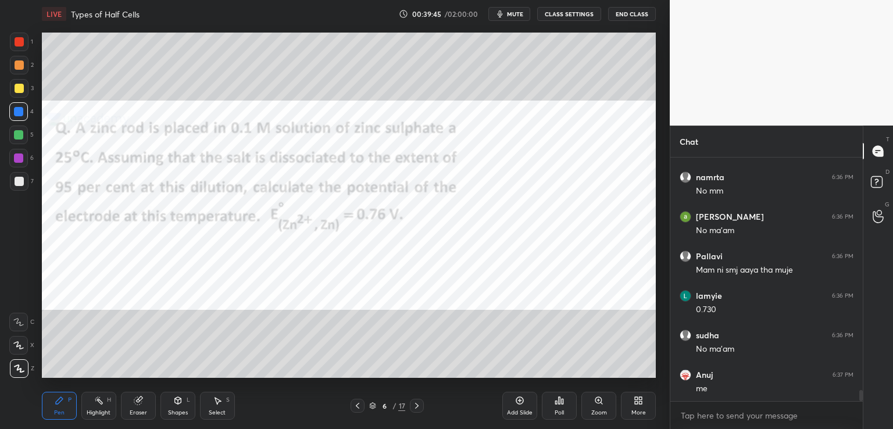
click at [132, 398] on div "Eraser" at bounding box center [138, 406] width 35 height 28
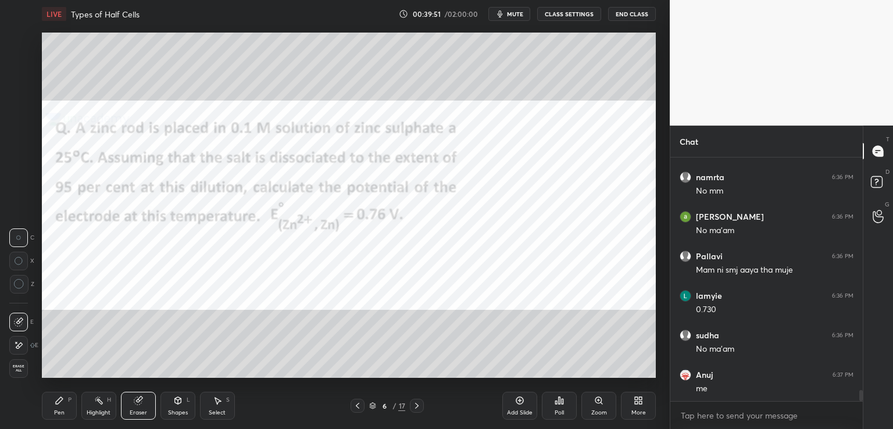
click at [60, 401] on icon at bounding box center [59, 400] width 7 height 7
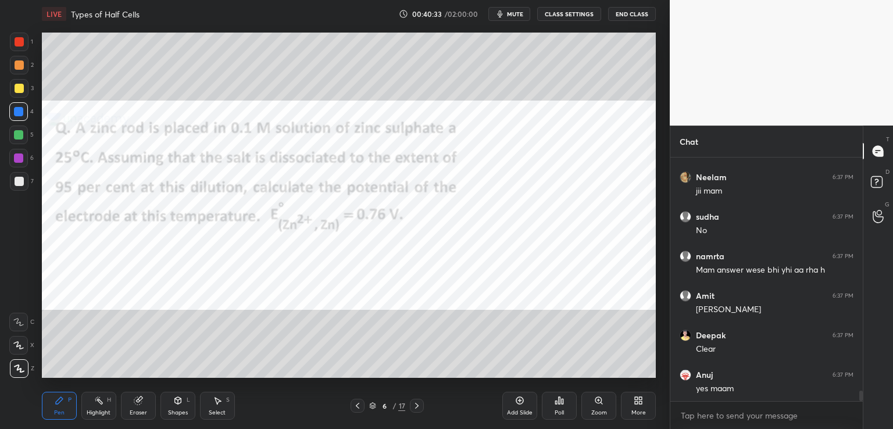
scroll to position [5540, 0]
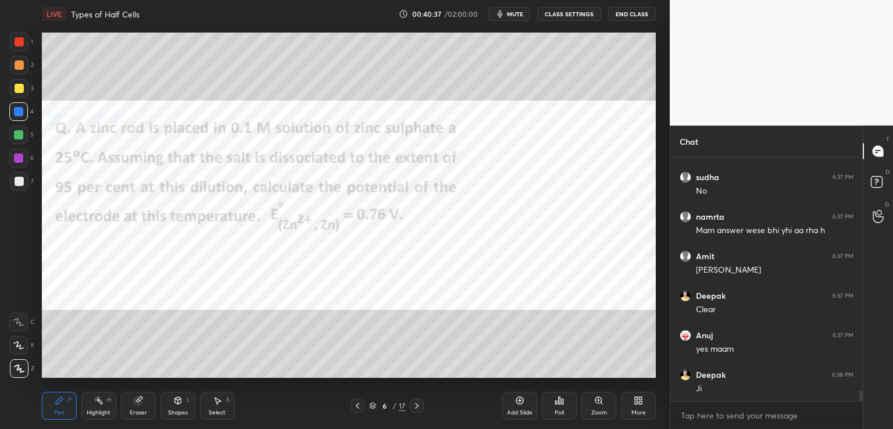
click at [518, 401] on icon at bounding box center [519, 400] width 9 height 9
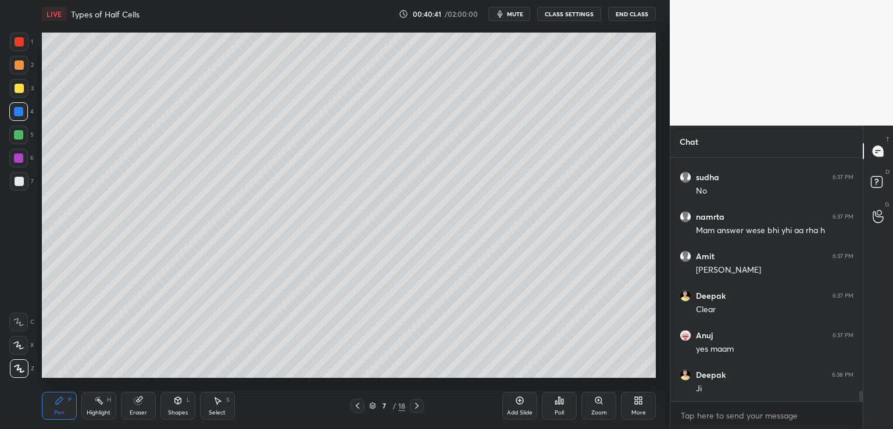
scroll to position [5579, 0]
click at [20, 88] on div at bounding box center [19, 88] width 9 height 9
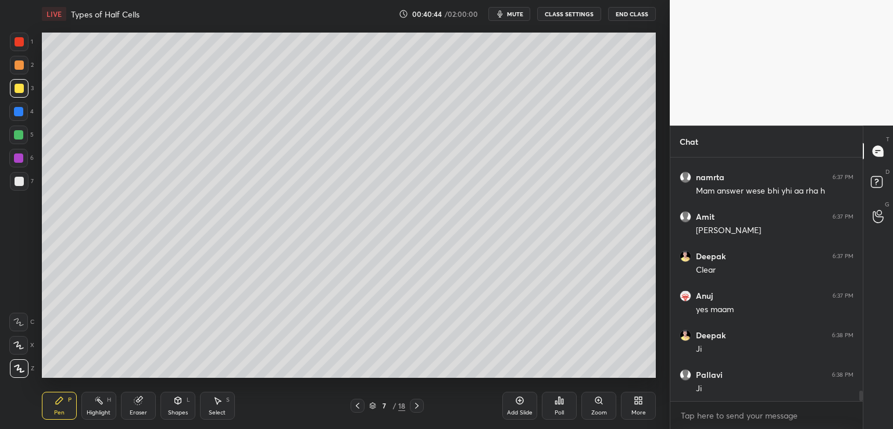
scroll to position [5619, 0]
click at [133, 404] on div "Eraser" at bounding box center [138, 406] width 35 height 28
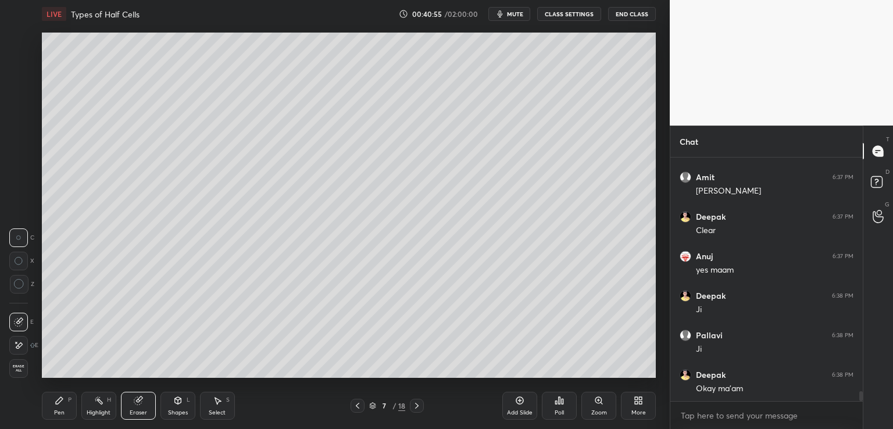
click at [60, 400] on icon at bounding box center [59, 400] width 7 height 7
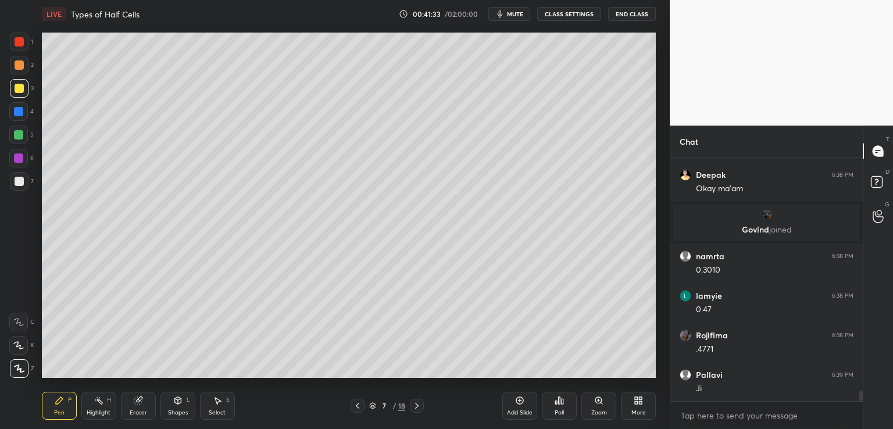
scroll to position [5542, 0]
click at [19, 179] on div at bounding box center [19, 181] width 9 height 9
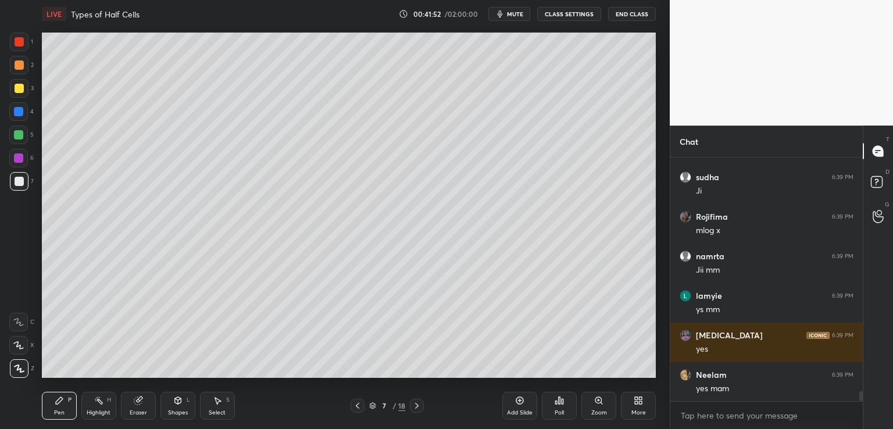
scroll to position [5819, 0]
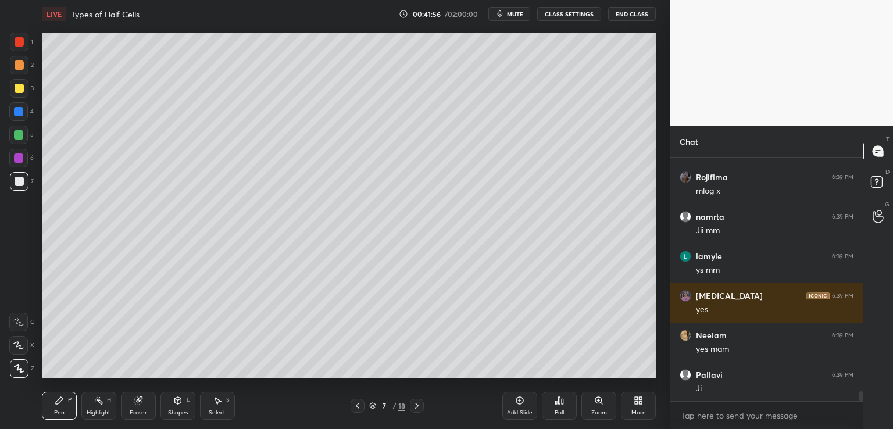
click at [133, 398] on div "Eraser" at bounding box center [138, 406] width 35 height 28
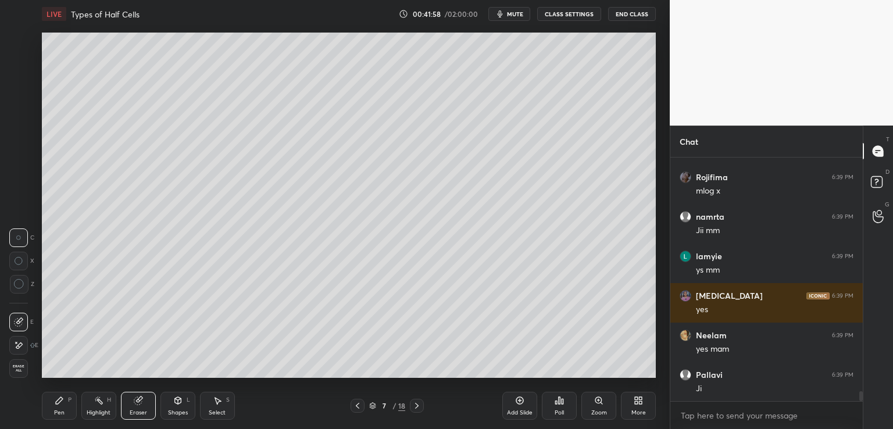
scroll to position [5858, 0]
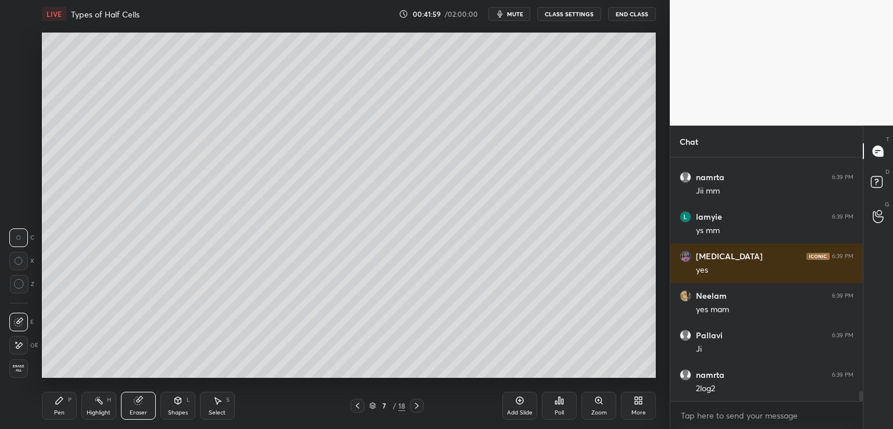
click at [56, 405] on div "Pen P" at bounding box center [59, 406] width 35 height 28
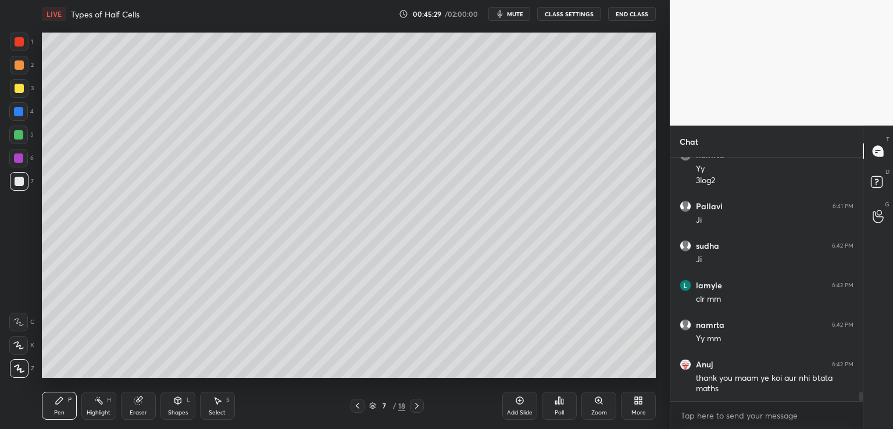
scroll to position [6229, 0]
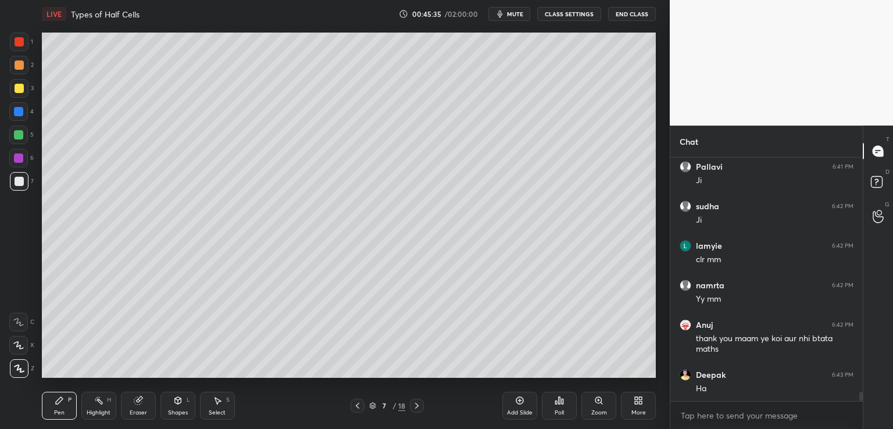
click at [354, 409] on icon at bounding box center [357, 405] width 9 height 9
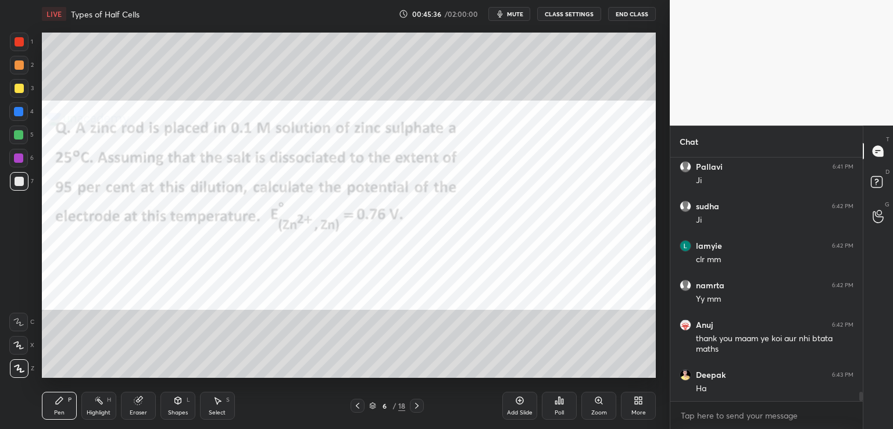
click at [414, 404] on icon at bounding box center [416, 405] width 9 height 9
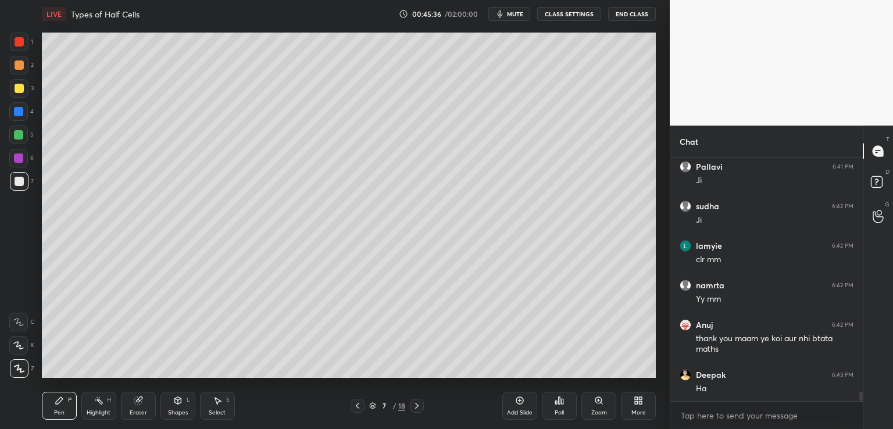
click at [414, 405] on icon at bounding box center [416, 405] width 9 height 9
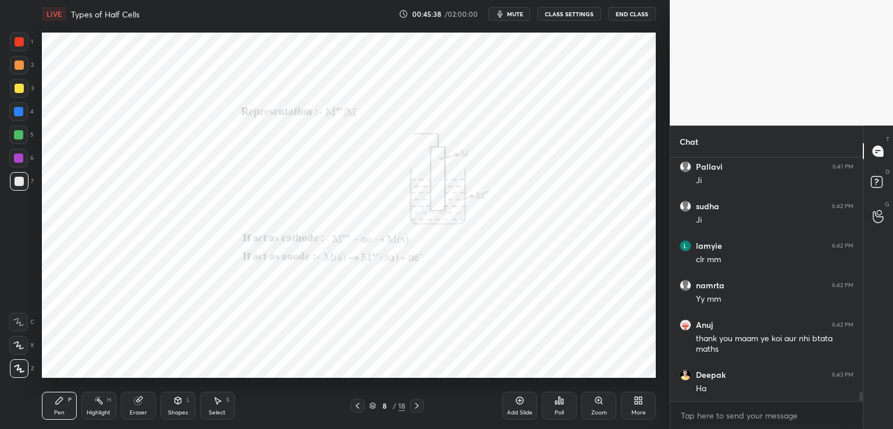
scroll to position [6269, 0]
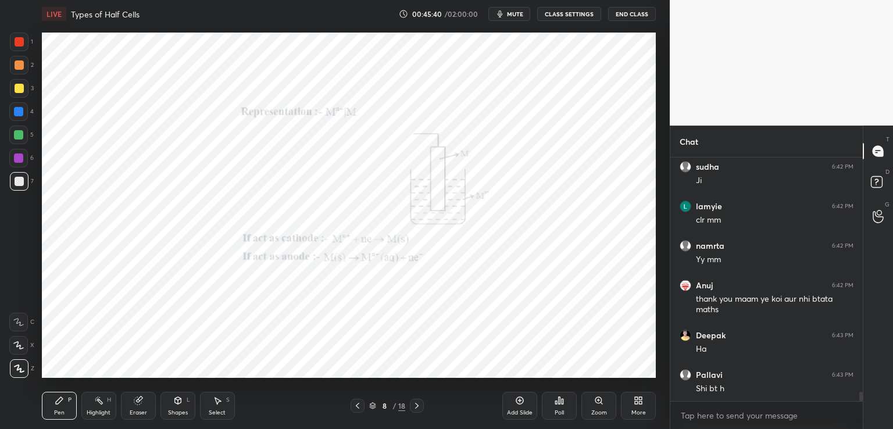
click at [12, 42] on div at bounding box center [19, 42] width 19 height 19
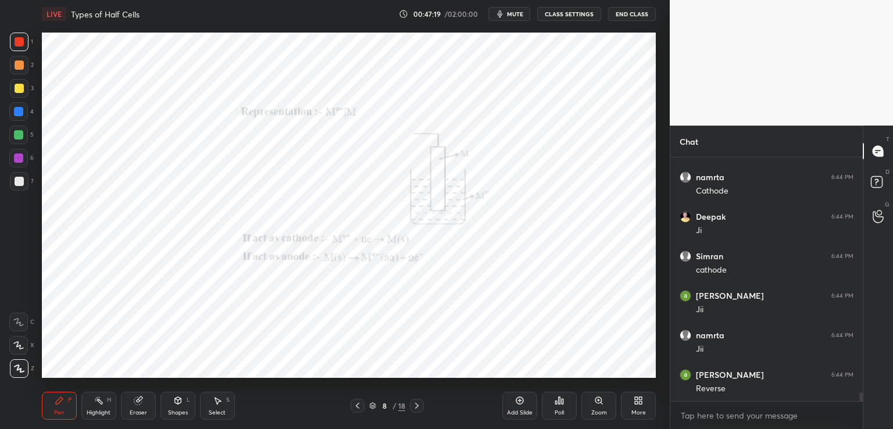
scroll to position [6725, 0]
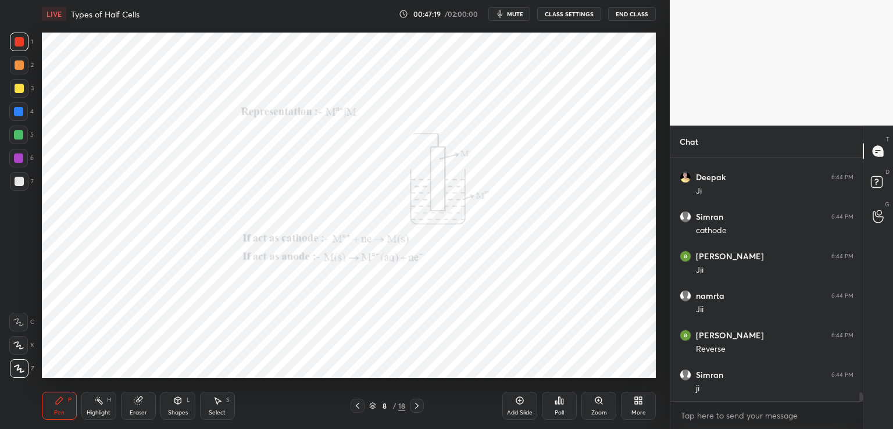
click at [423, 406] on div at bounding box center [417, 406] width 14 height 14
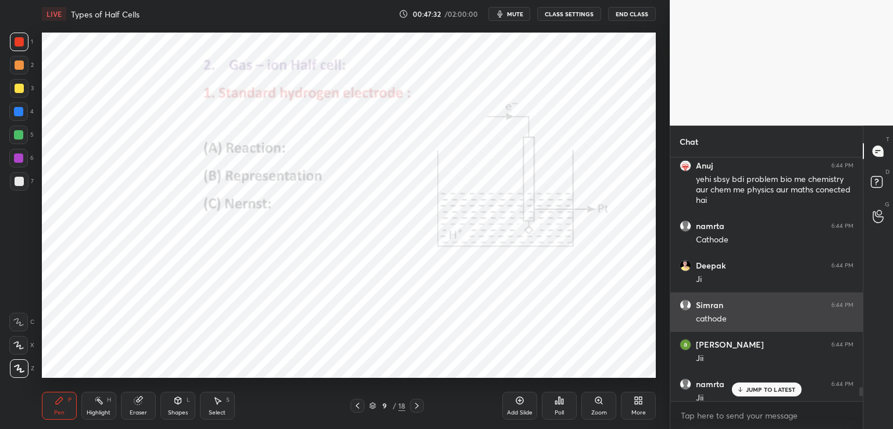
scroll to position [6635, 0]
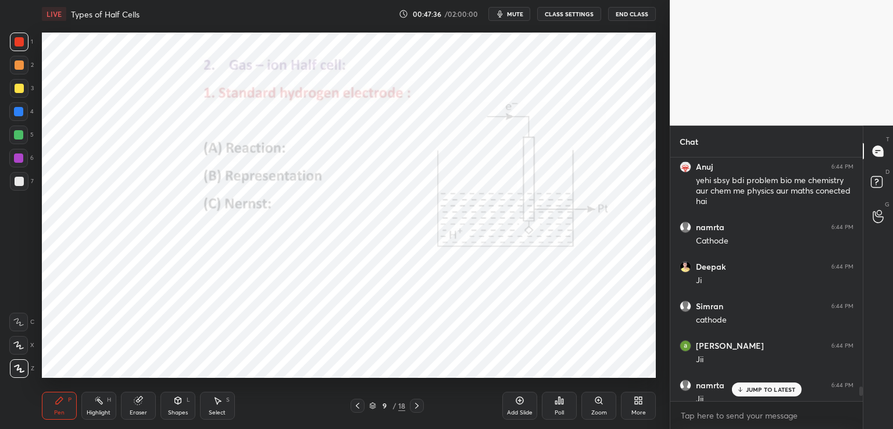
click at [762, 389] on p "JUMP TO LATEST" at bounding box center [771, 389] width 50 height 7
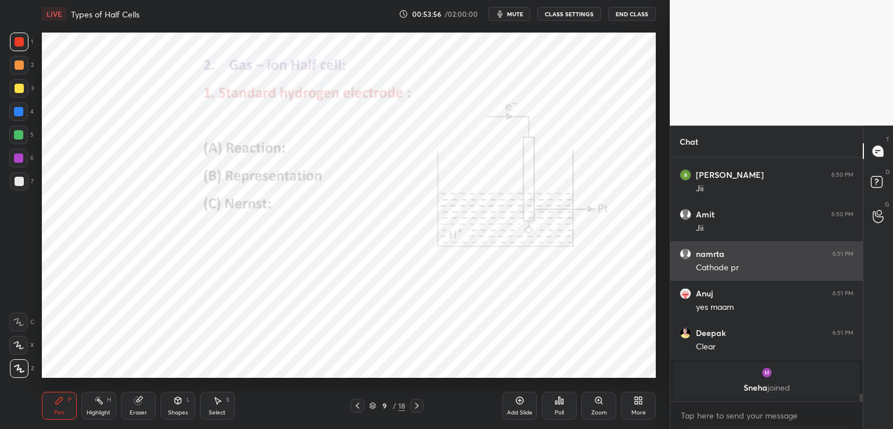
scroll to position [7306, 0]
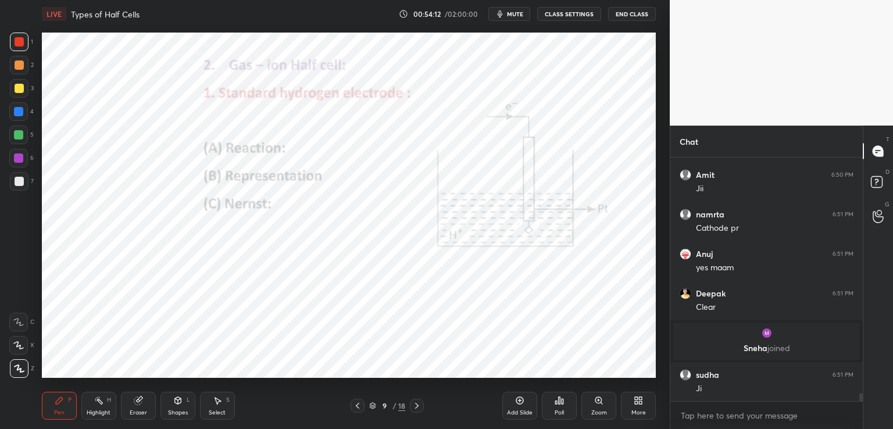
click at [140, 399] on icon at bounding box center [139, 400] width 6 height 6
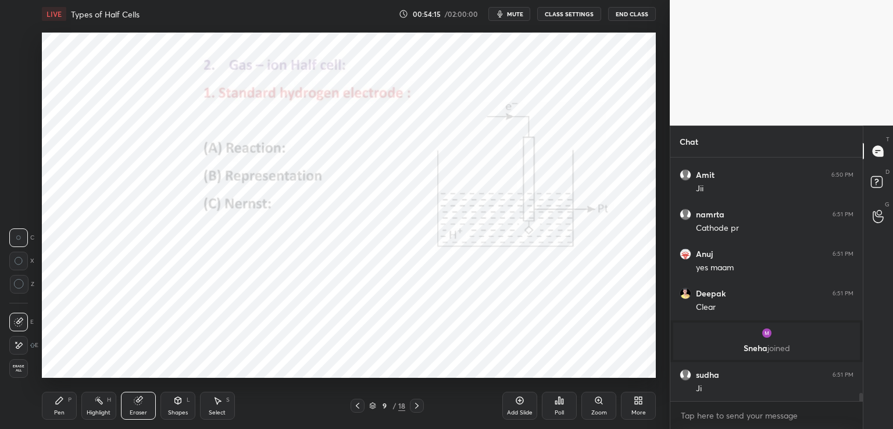
click at [517, 403] on icon at bounding box center [520, 401] width 8 height 8
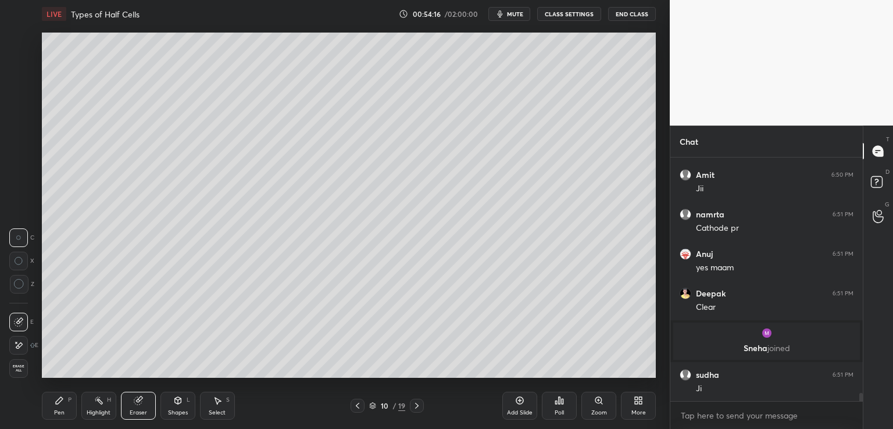
scroll to position [7356, 0]
click at [68, 400] on div "P" at bounding box center [69, 400] width 3 height 6
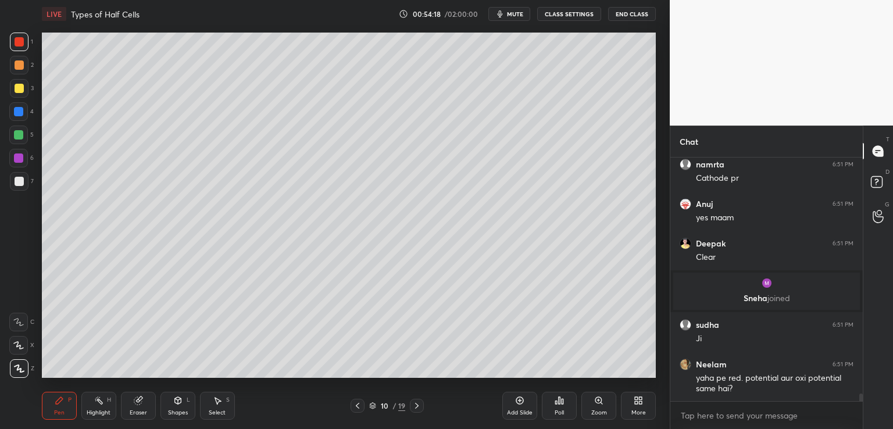
click at [22, 88] on div at bounding box center [19, 88] width 9 height 9
click at [361, 409] on icon at bounding box center [357, 405] width 9 height 9
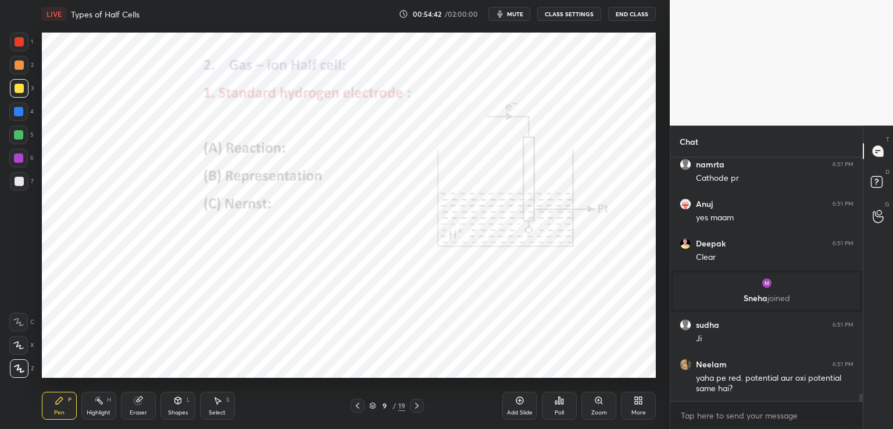
click at [414, 398] on div "Pen P Highlight H Eraser Shapes L Select S 9 / 19 Add Slide Poll Zoom More" at bounding box center [349, 406] width 614 height 47
click at [412, 401] on div at bounding box center [417, 406] width 14 height 14
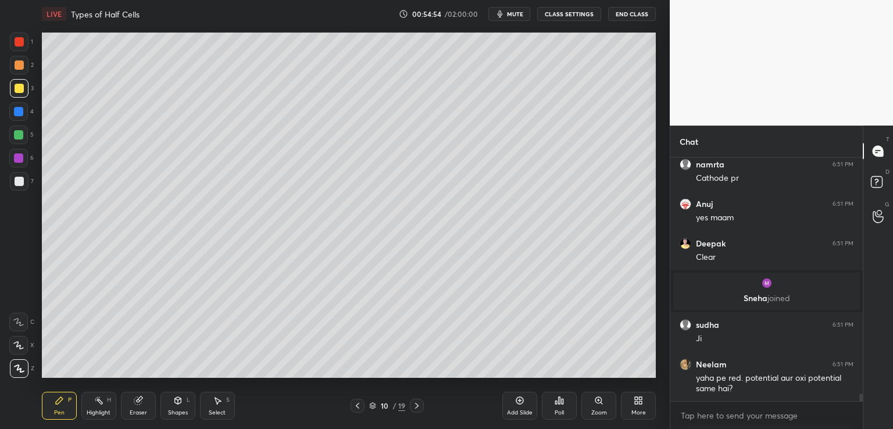
click at [354, 403] on icon at bounding box center [357, 405] width 9 height 9
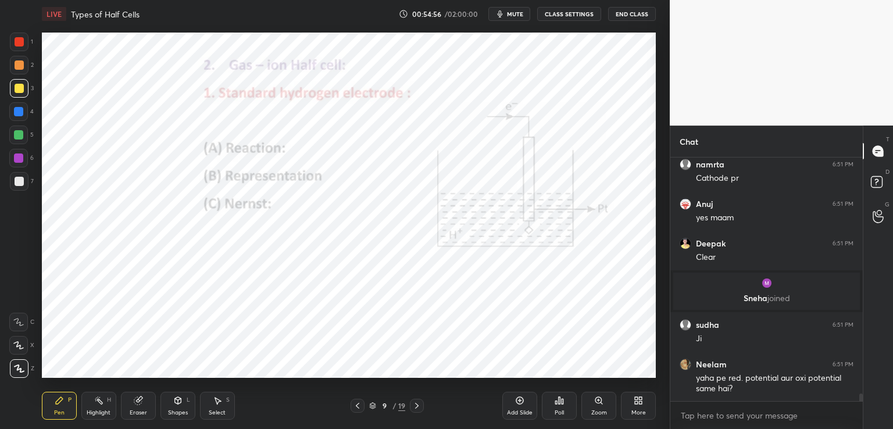
click at [416, 401] on div at bounding box center [417, 406] width 14 height 14
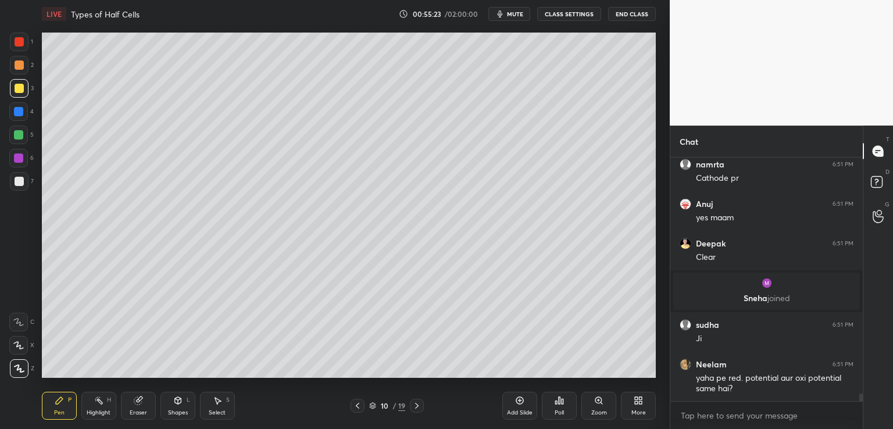
click at [23, 184] on div at bounding box center [19, 181] width 19 height 19
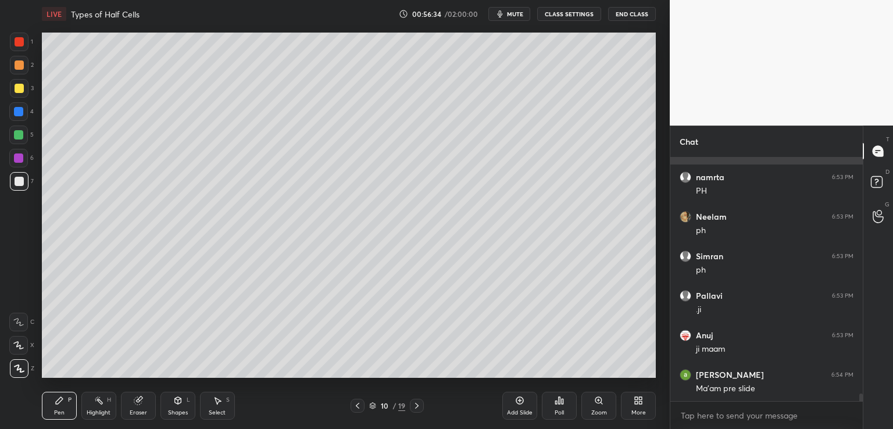
scroll to position [7724, 0]
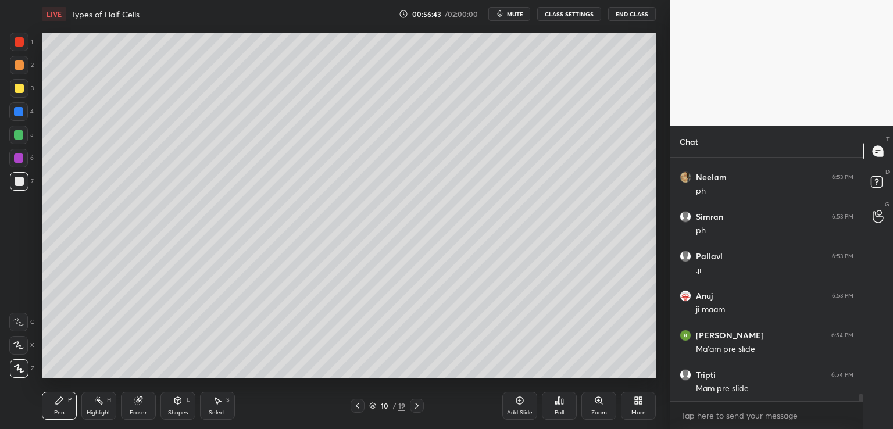
click at [361, 405] on icon at bounding box center [357, 405] width 9 height 9
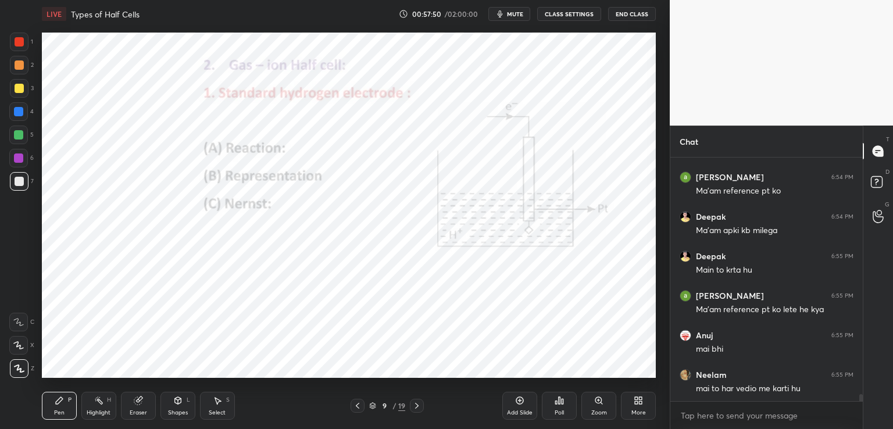
scroll to position [8040, 0]
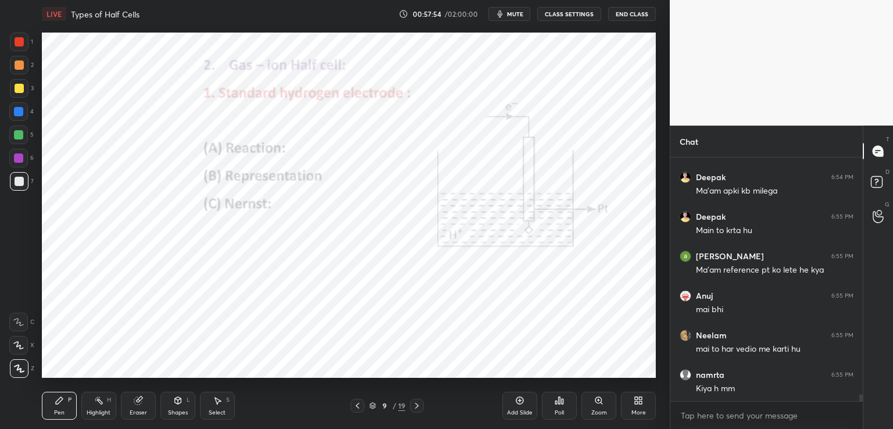
click at [418, 406] on icon at bounding box center [416, 406] width 3 height 6
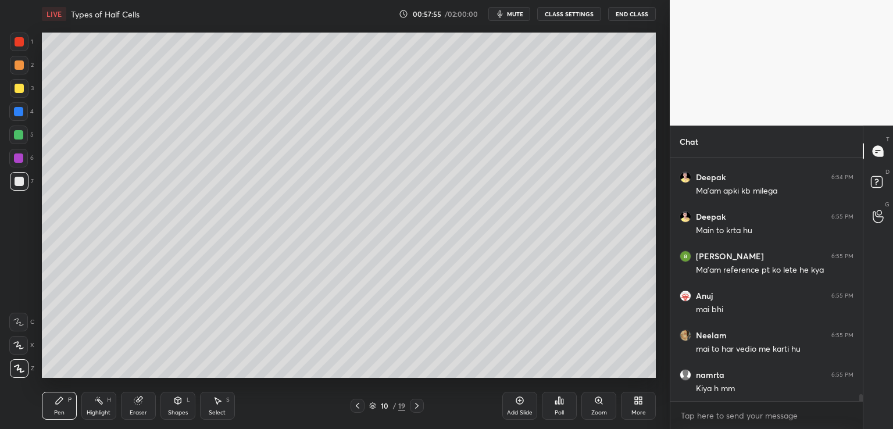
click at [416, 406] on icon at bounding box center [416, 405] width 9 height 9
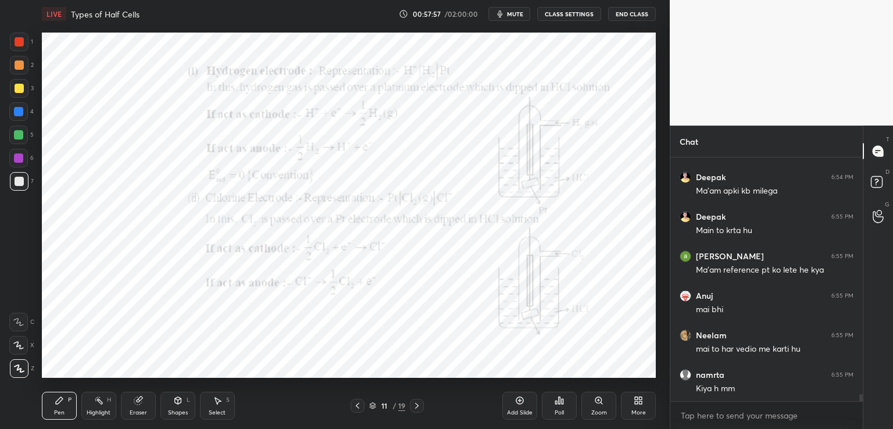
click at [19, 43] on div at bounding box center [19, 41] width 9 height 9
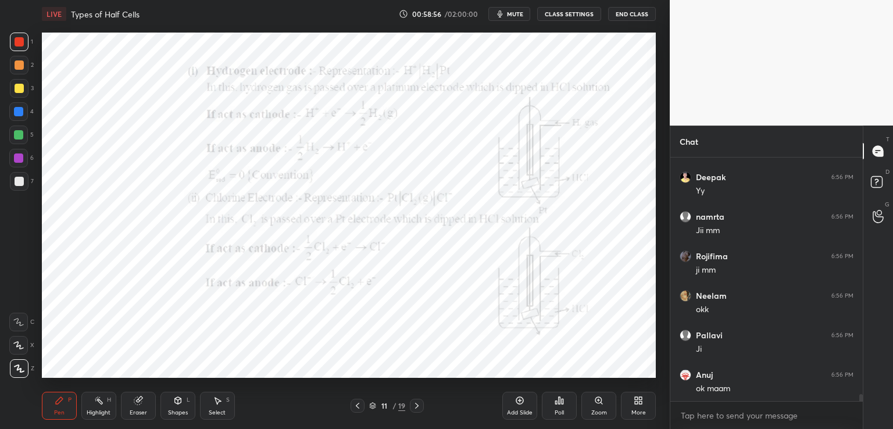
scroll to position [8436, 0]
click at [358, 405] on icon at bounding box center [357, 405] width 9 height 9
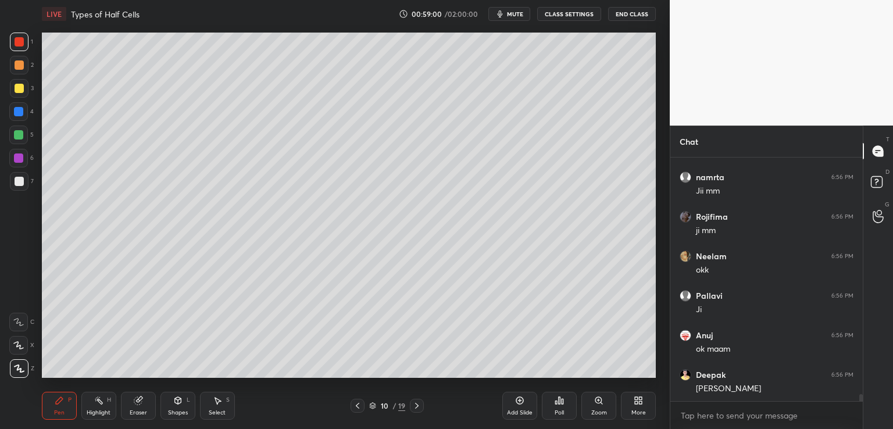
click at [416, 404] on icon at bounding box center [416, 405] width 9 height 9
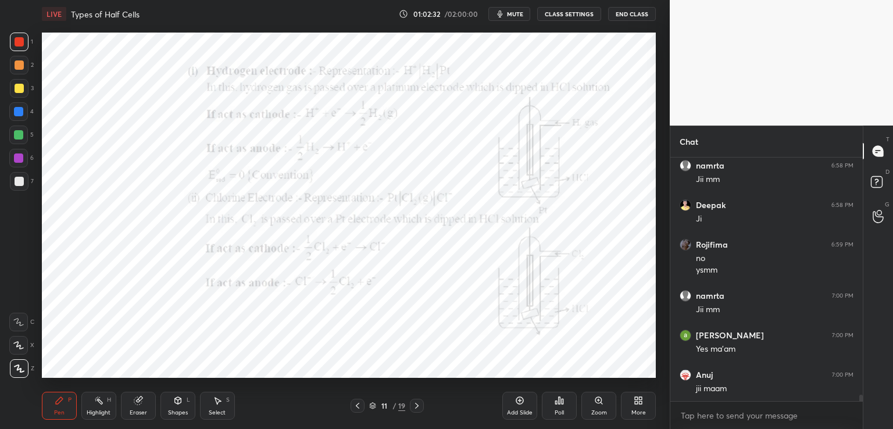
scroll to position [8961, 0]
click at [520, 400] on icon at bounding box center [519, 400] width 9 height 9
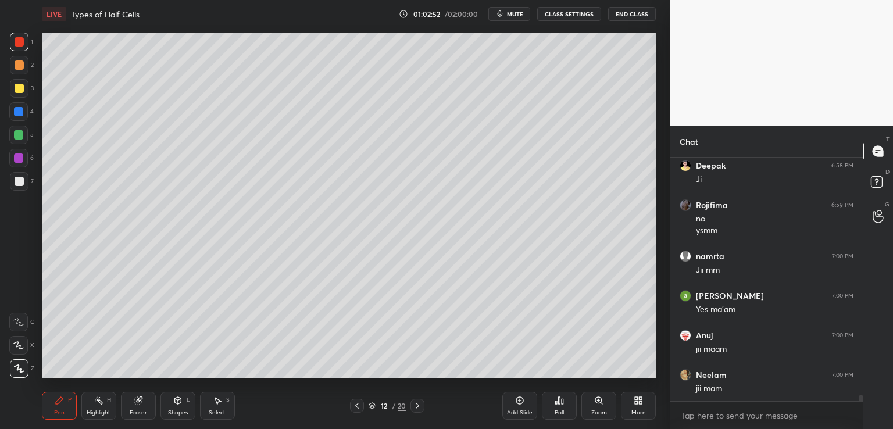
click at [16, 85] on div at bounding box center [19, 88] width 9 height 9
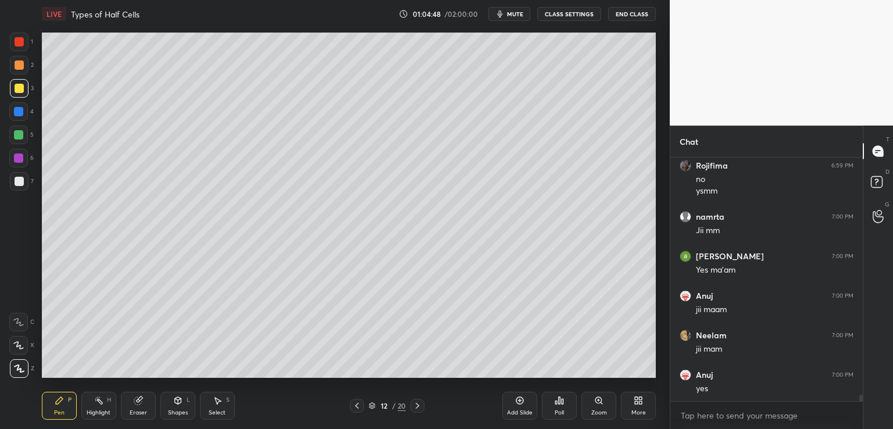
scroll to position [9041, 0]
click at [16, 184] on div at bounding box center [19, 181] width 9 height 9
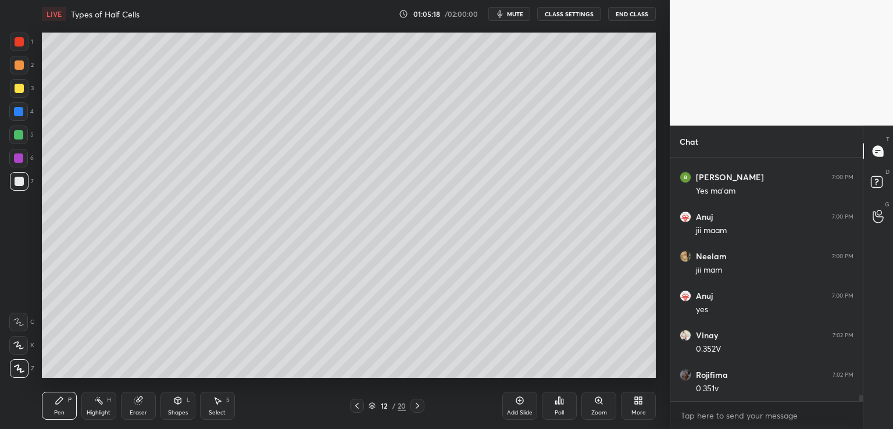
scroll to position [9120, 0]
click at [130, 408] on div "Eraser" at bounding box center [138, 406] width 35 height 28
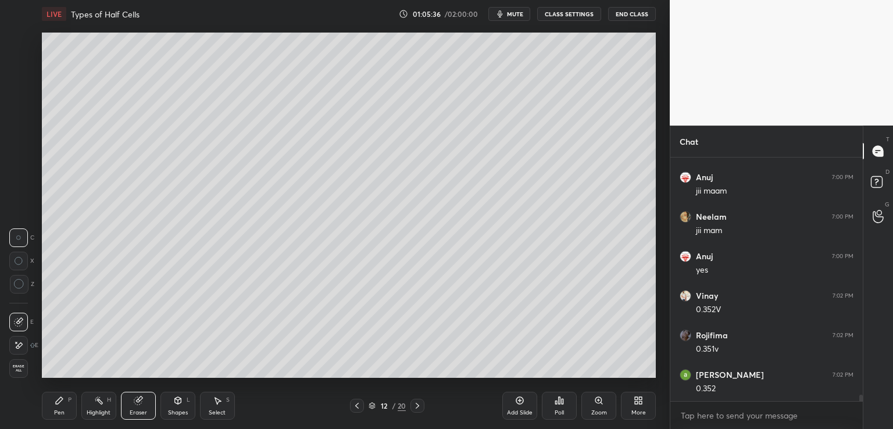
click at [58, 398] on icon at bounding box center [59, 400] width 9 height 9
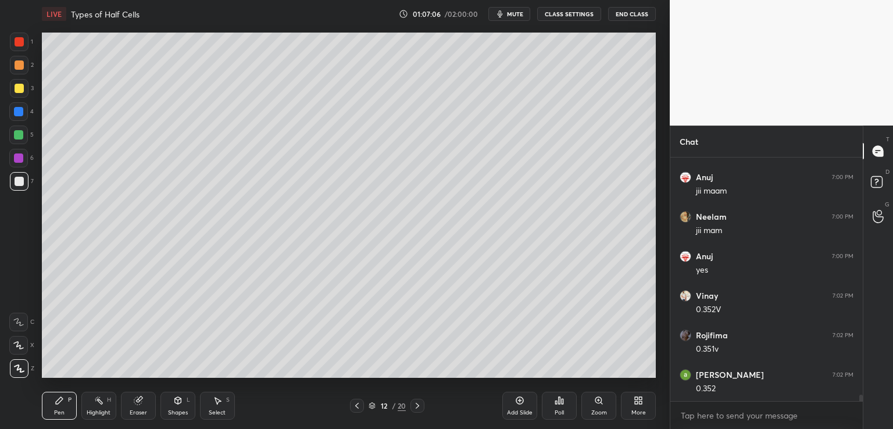
click at [137, 404] on icon at bounding box center [138, 401] width 8 height 8
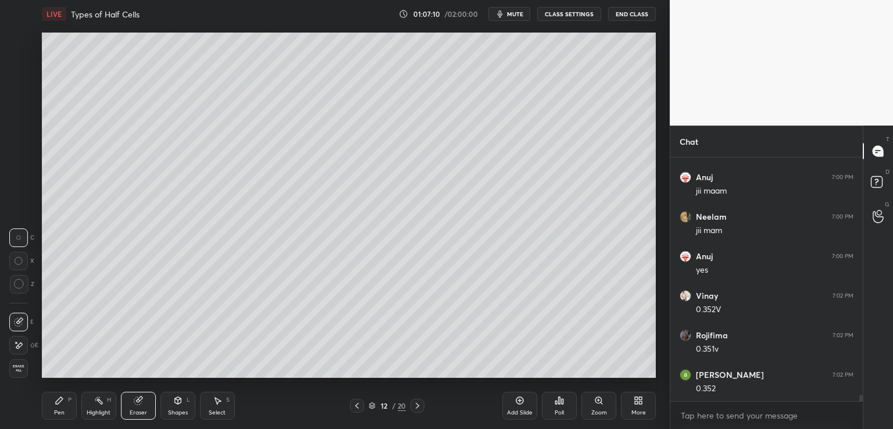
click at [67, 407] on div "Pen P" at bounding box center [59, 406] width 35 height 28
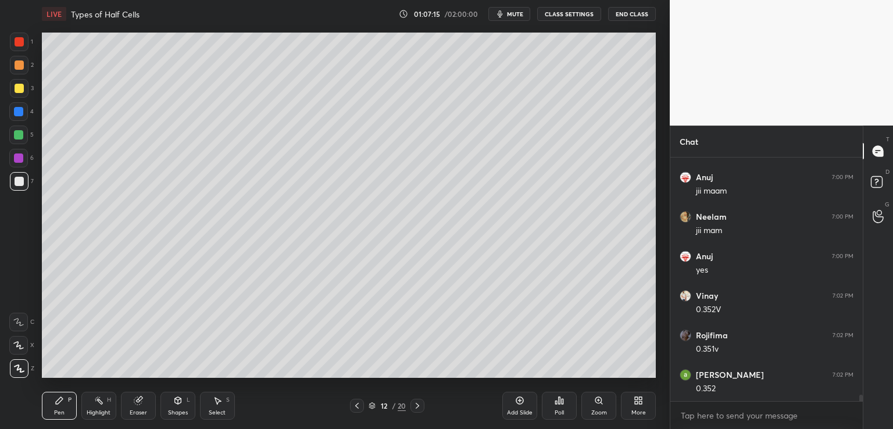
click at [140, 404] on icon at bounding box center [138, 401] width 8 height 8
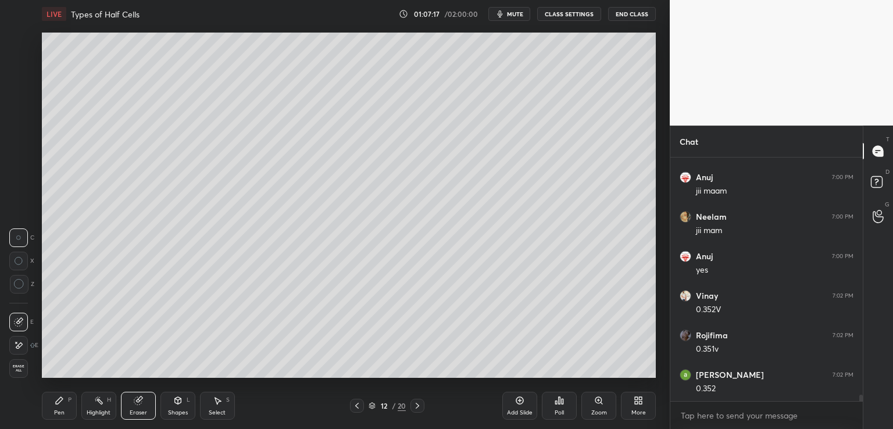
click at [65, 401] on div "Pen P" at bounding box center [59, 406] width 35 height 28
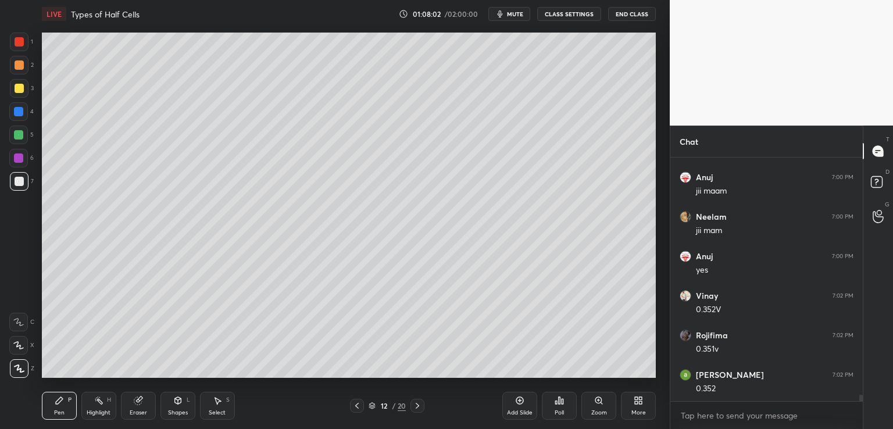
scroll to position [9159, 0]
click at [357, 408] on icon at bounding box center [356, 405] width 9 height 9
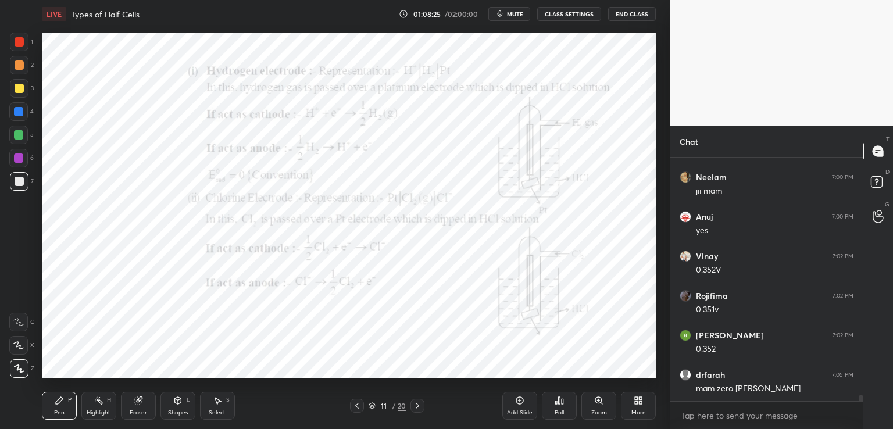
click at [357, 408] on icon at bounding box center [356, 405] width 9 height 9
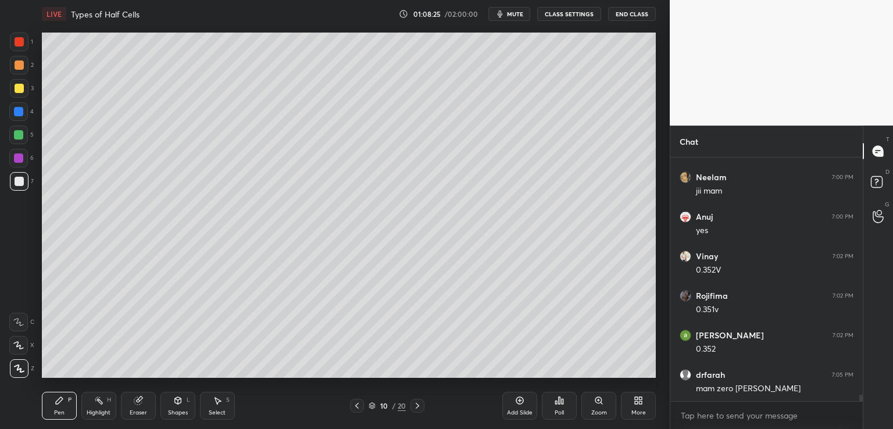
click at [357, 408] on icon at bounding box center [356, 405] width 9 height 9
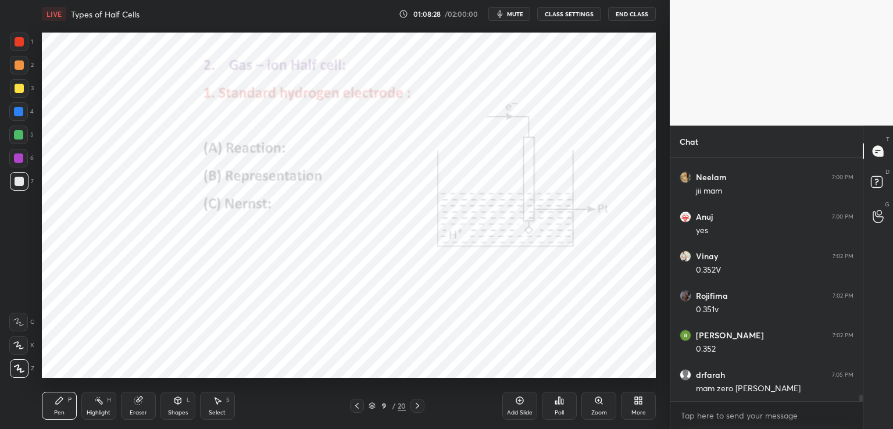
scroll to position [9199, 0]
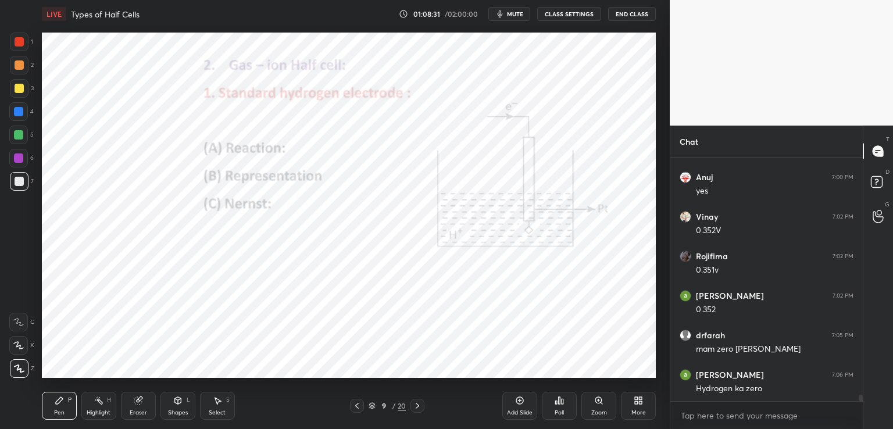
click at [8, 35] on div "1 2 3 4 5 6 7 C X Z C X Z E E Erase all H H" at bounding box center [18, 205] width 37 height 345
click at [14, 41] on div at bounding box center [19, 42] width 19 height 19
click at [417, 406] on icon at bounding box center [417, 405] width 9 height 9
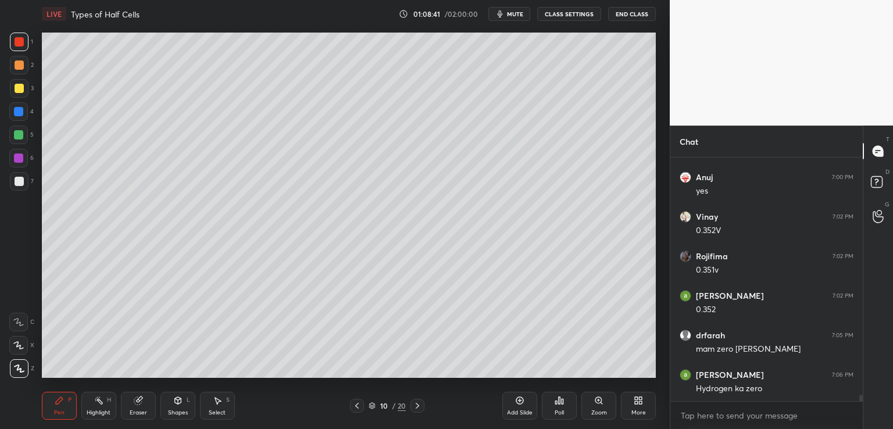
click at [417, 406] on icon at bounding box center [417, 405] width 9 height 9
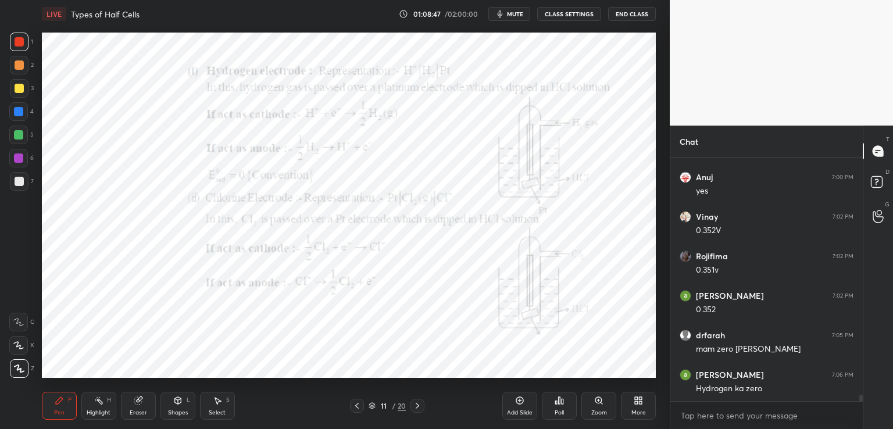
click at [419, 411] on div at bounding box center [418, 406] width 14 height 14
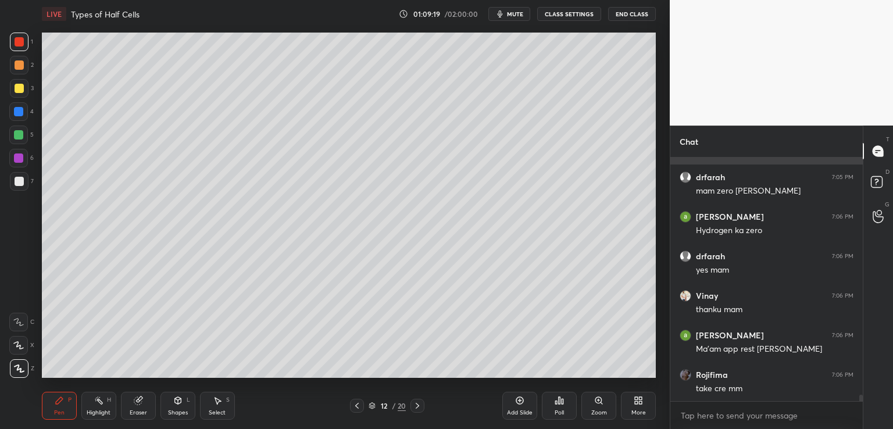
scroll to position [9396, 0]
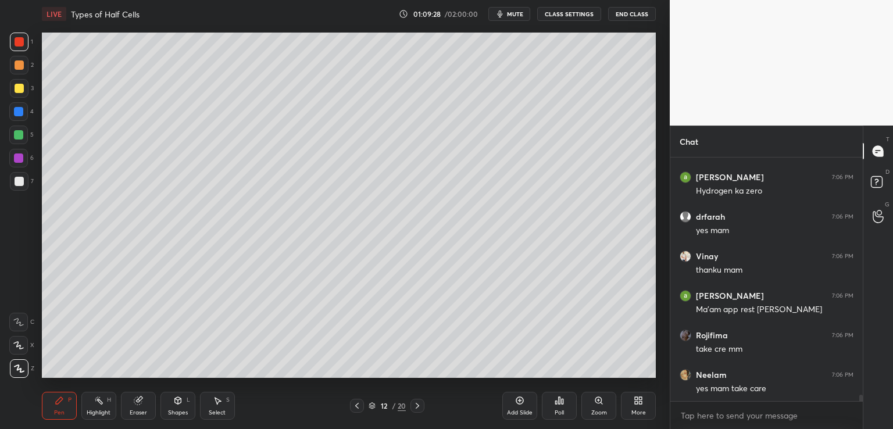
click at [639, 397] on icon at bounding box center [638, 400] width 9 height 9
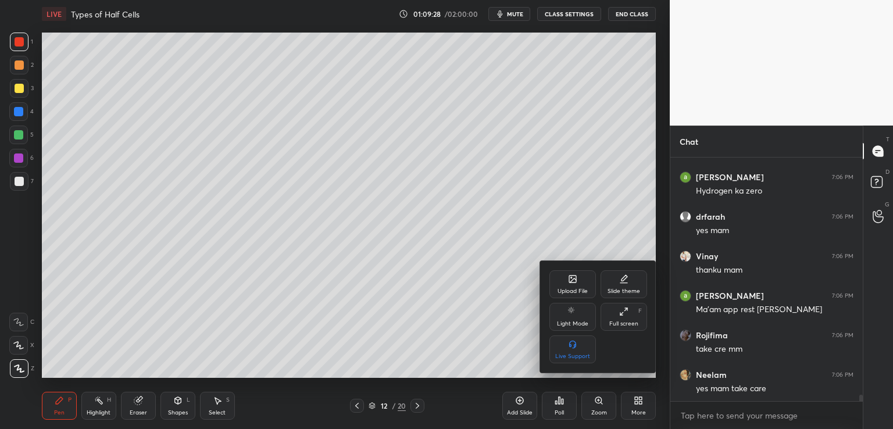
scroll to position [9436, 0]
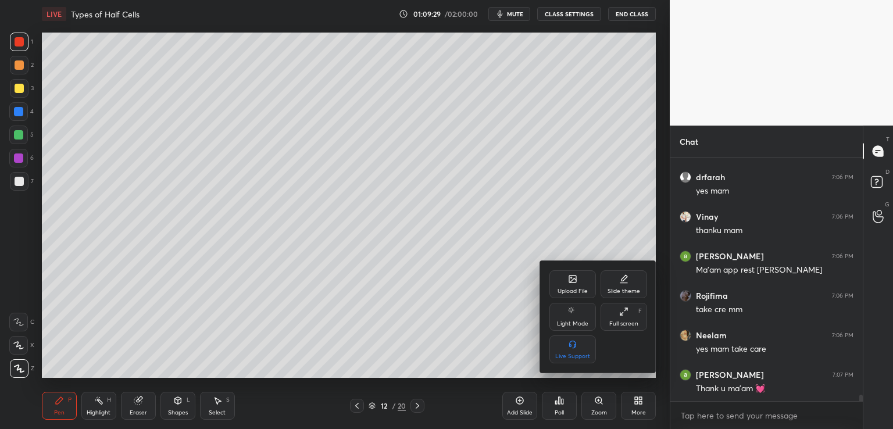
click at [570, 291] on div "Upload File" at bounding box center [573, 291] width 30 height 6
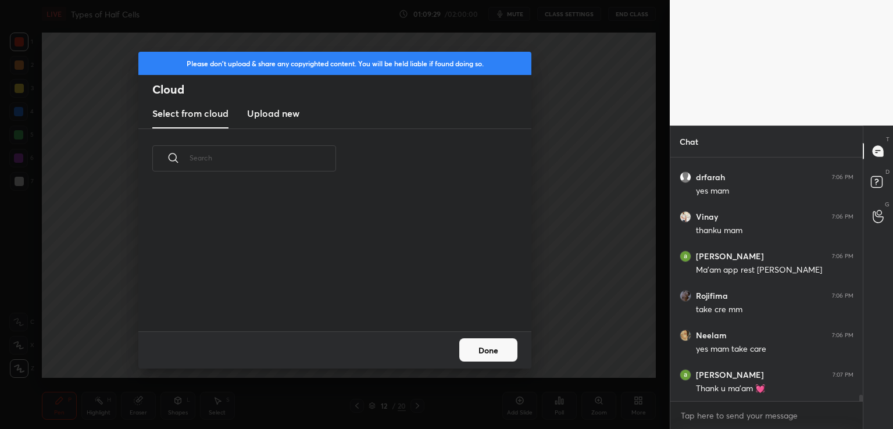
click at [254, 124] on new "Upload new" at bounding box center [273, 113] width 52 height 29
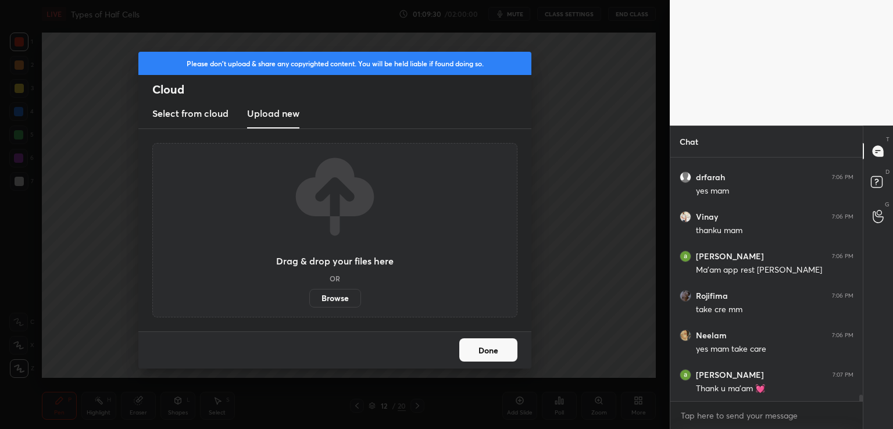
click at [328, 294] on label "Browse" at bounding box center [335, 298] width 52 height 19
click at [309, 294] on input "Browse" at bounding box center [309, 298] width 0 height 19
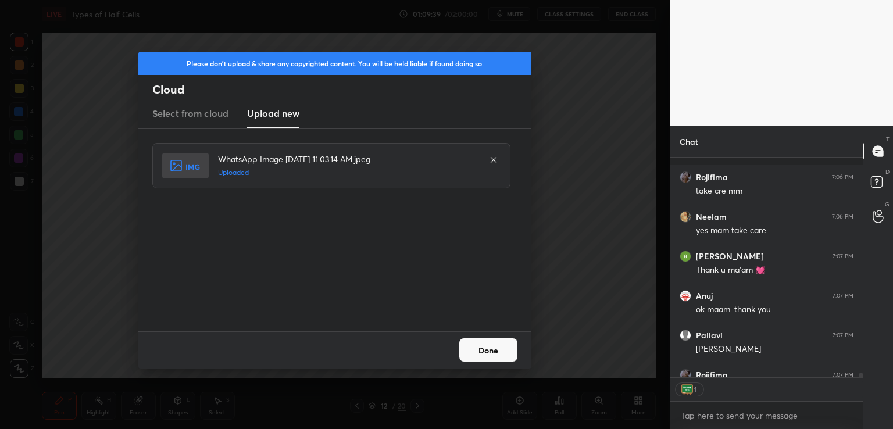
scroll to position [9618, 0]
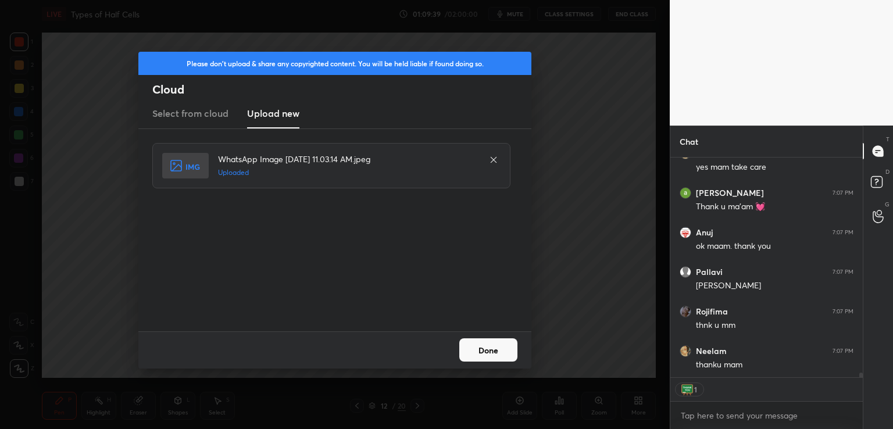
click at [494, 355] on button "Done" at bounding box center [488, 349] width 58 height 23
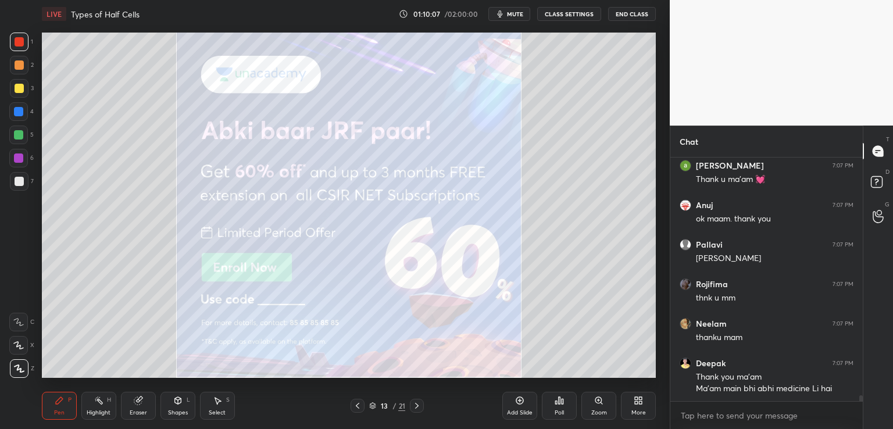
scroll to position [9685, 0]
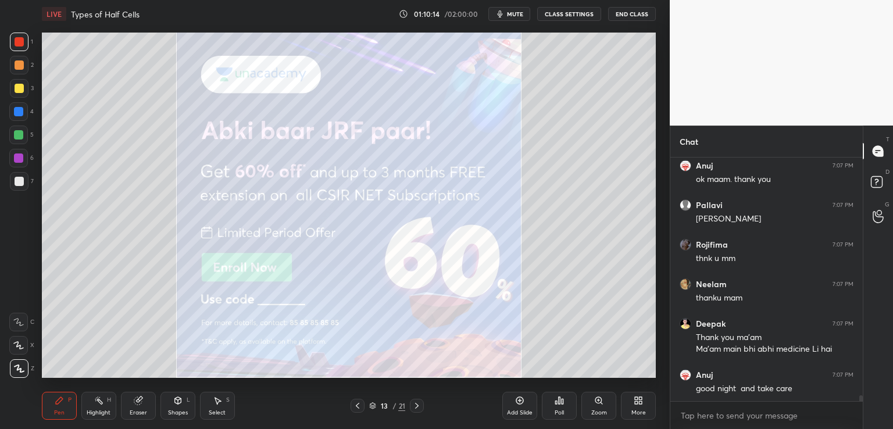
click at [501, 8] on button "mute" at bounding box center [509, 14] width 42 height 14
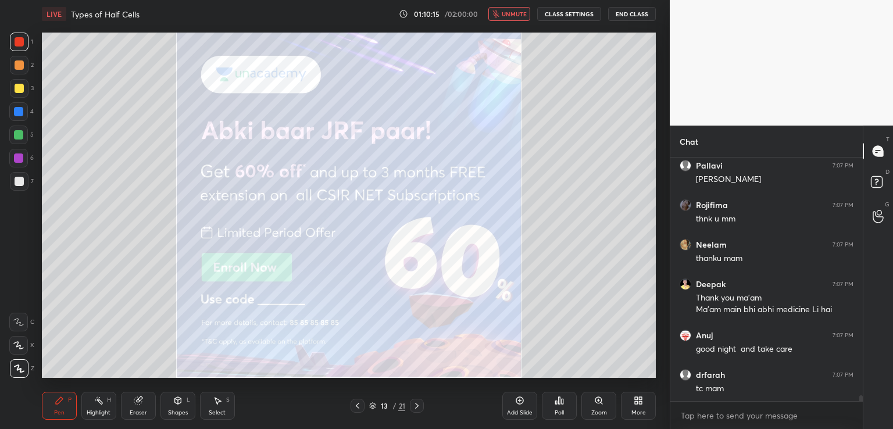
click at [623, 13] on button "End Class" at bounding box center [632, 14] width 48 height 14
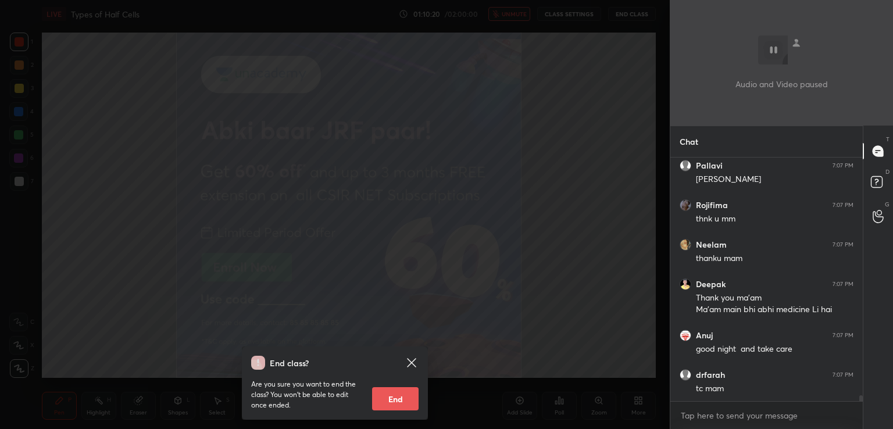
scroll to position [9764, 0]
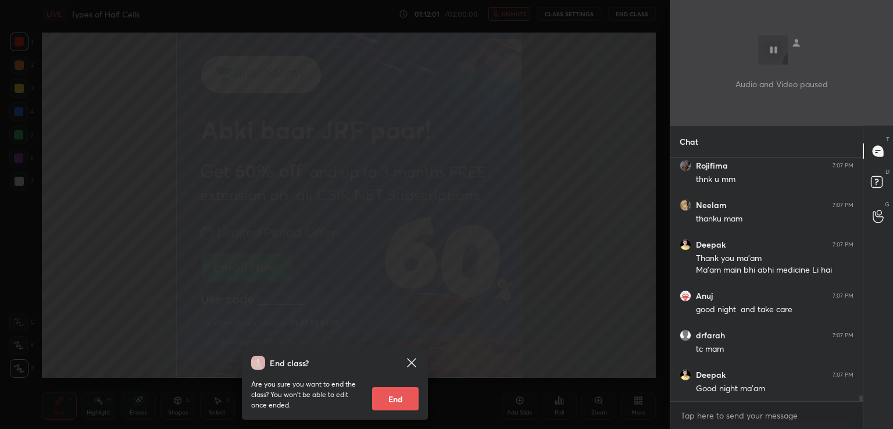
click at [405, 395] on button "End" at bounding box center [395, 398] width 47 height 23
type textarea "x"
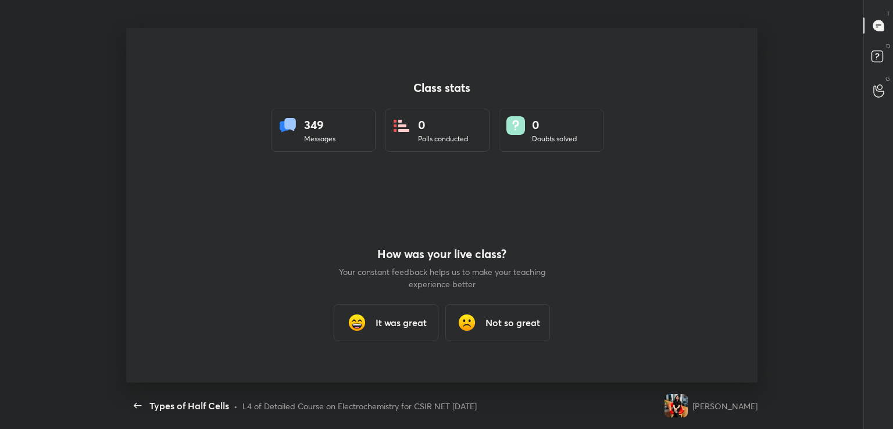
scroll to position [0, 0]
